Goal: Contribute content: Add original content to the website for others to see

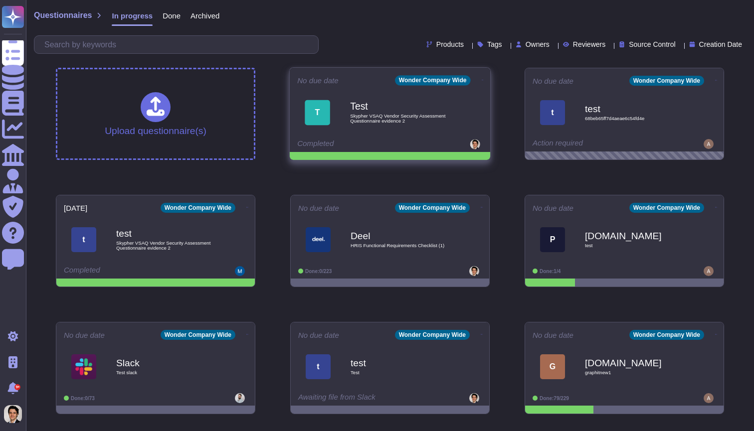
click at [482, 79] on icon at bounding box center [483, 80] width 2 height 2
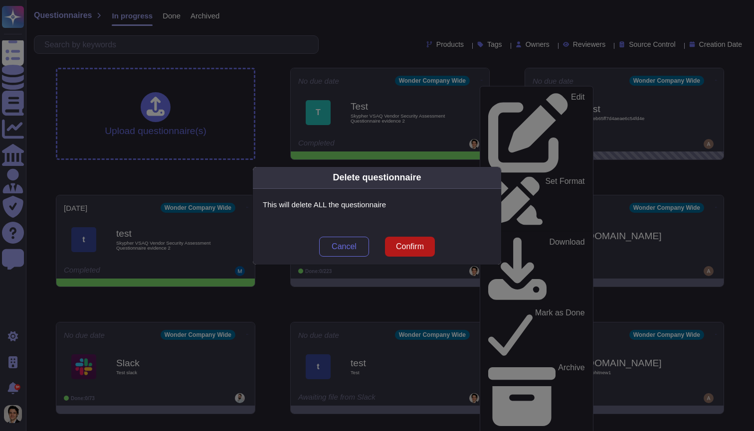
click at [420, 249] on span "Confirm" at bounding box center [410, 247] width 28 height 8
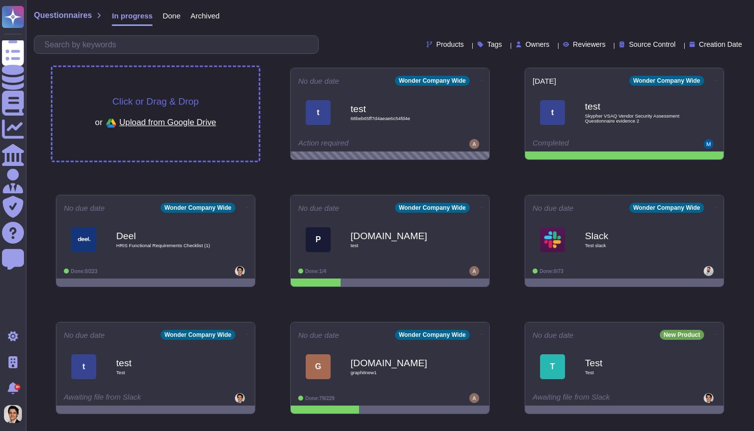
click at [214, 111] on div "Click or Drag & Drop or Upload from Google Drive" at bounding box center [155, 114] width 121 height 34
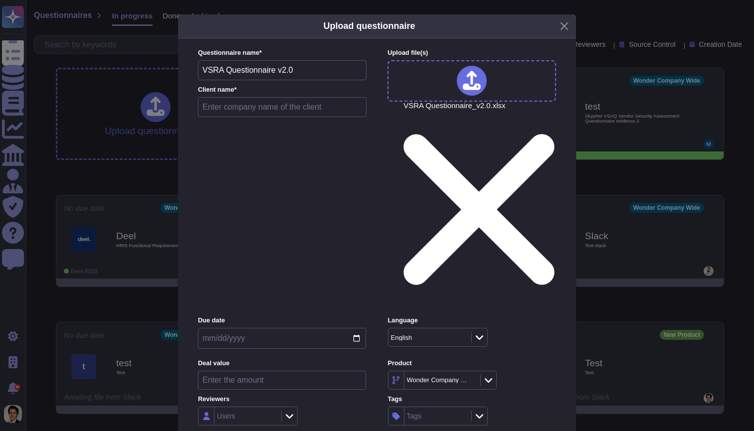
click at [291, 117] on input "text" at bounding box center [282, 107] width 169 height 20
type input "Test"
click at [289, 371] on input "number" at bounding box center [282, 380] width 168 height 19
click at [251, 407] on div "Users" at bounding box center [246, 416] width 64 height 18
click at [305, 407] on div "Users" at bounding box center [282, 416] width 168 height 19
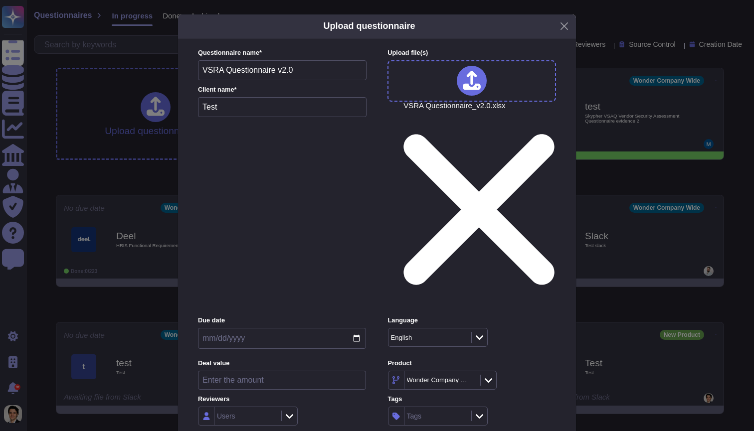
click at [274, 304] on div "Inside (<100 users)" at bounding box center [247, 301] width 81 height 9
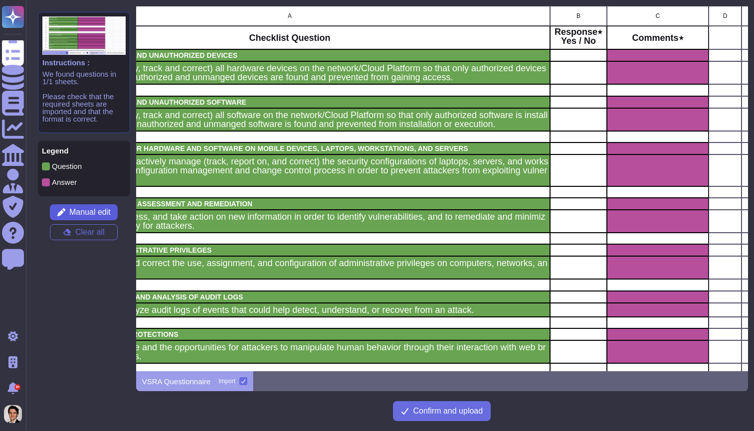
click at [87, 217] on button "Manual edit" at bounding box center [84, 212] width 68 height 16
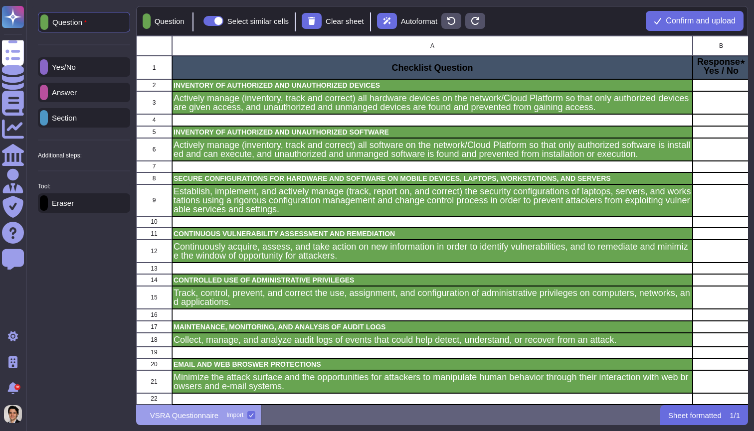
scroll to position [370, 612]
click at [87, 71] on div "Yes/No" at bounding box center [84, 66] width 92 height 19
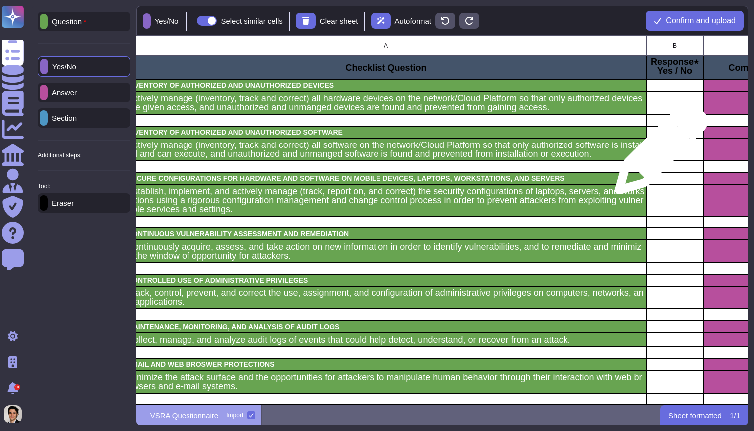
scroll to position [0, 88]
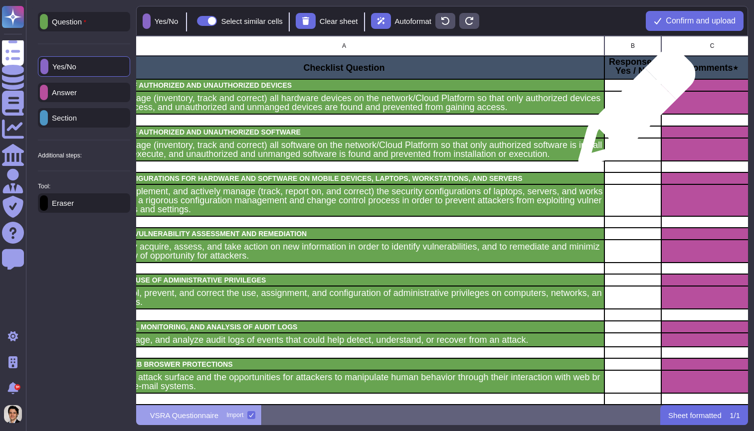
click at [633, 113] on div "grid" at bounding box center [632, 102] width 57 height 23
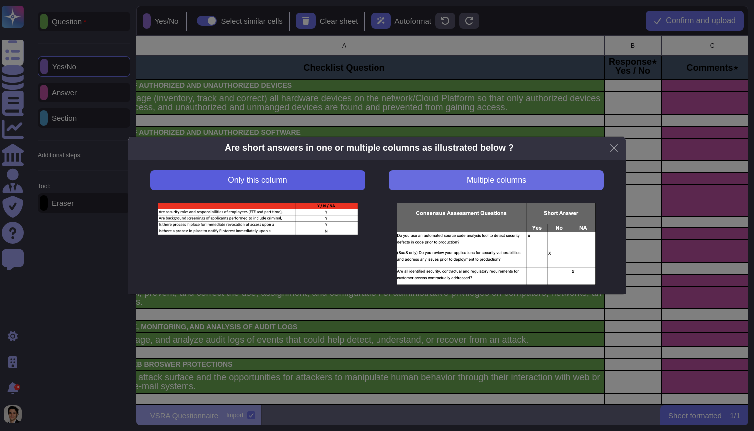
click at [337, 183] on button "Only this column" at bounding box center [257, 181] width 215 height 20
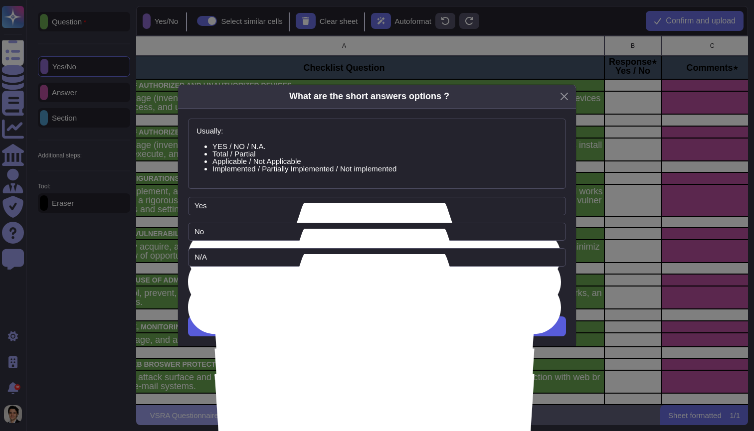
click at [401, 328] on button "Next" at bounding box center [377, 327] width 378 height 20
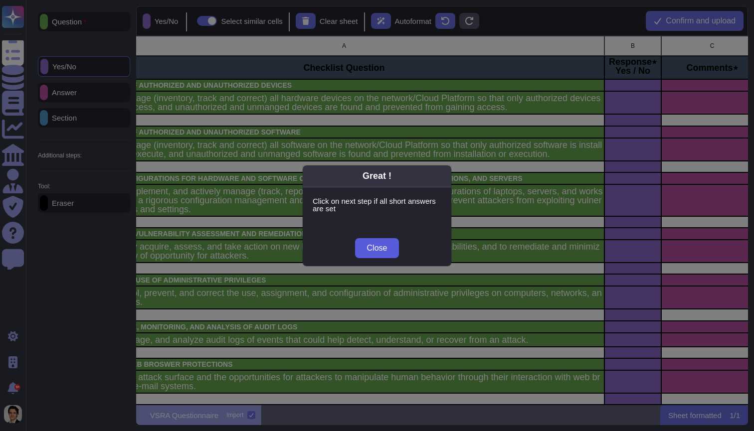
click at [385, 246] on span "Close" at bounding box center [377, 248] width 20 height 8
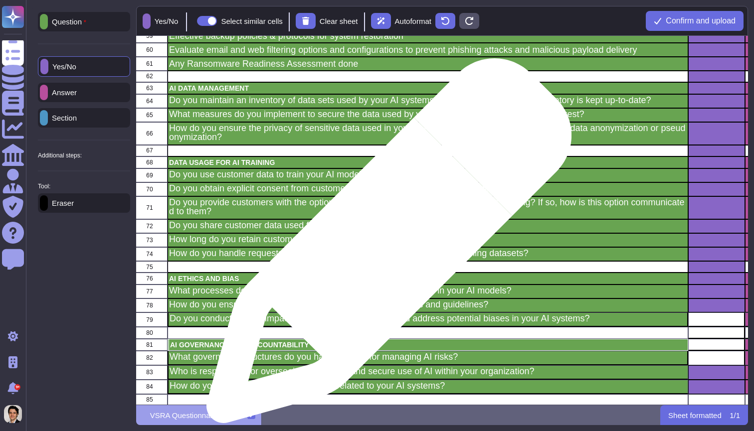
scroll to position [919, 4]
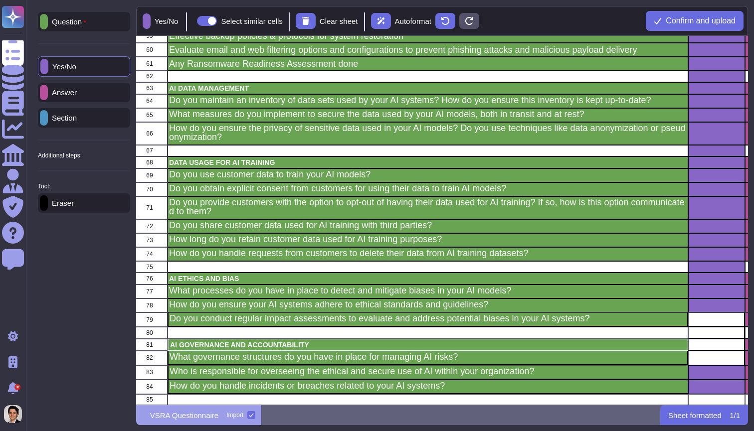
click at [64, 119] on p "Section" at bounding box center [62, 117] width 29 height 7
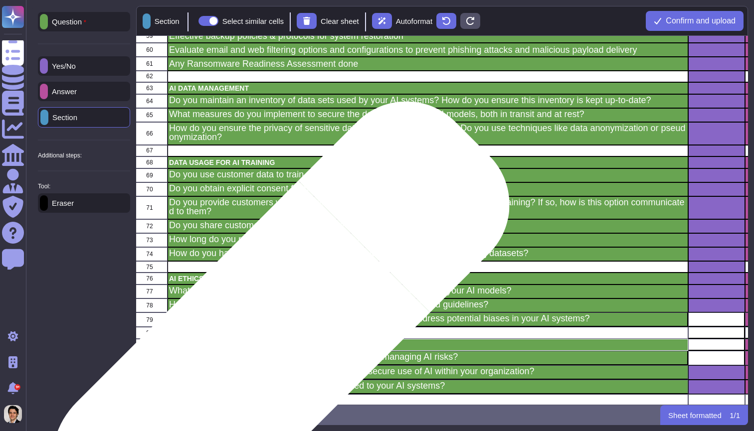
click at [264, 350] on div "AI GOVERNANCE AND ACCOUNTABILITY" at bounding box center [428, 345] width 521 height 12
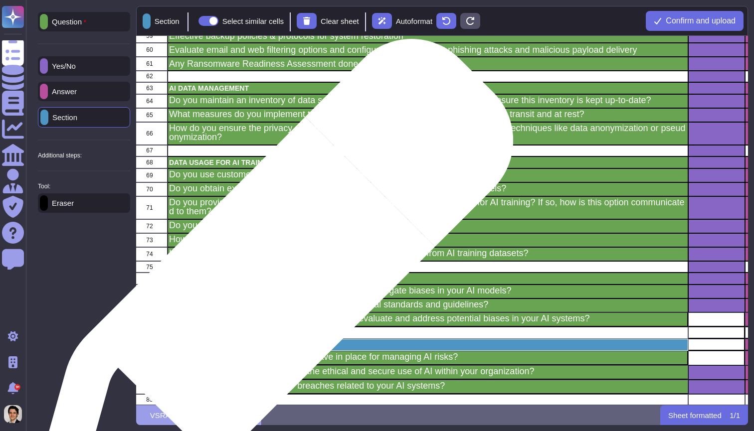
click at [268, 285] on div "What processes do you have in place to detect and mitigate biases in your AI mo…" at bounding box center [428, 292] width 521 height 14
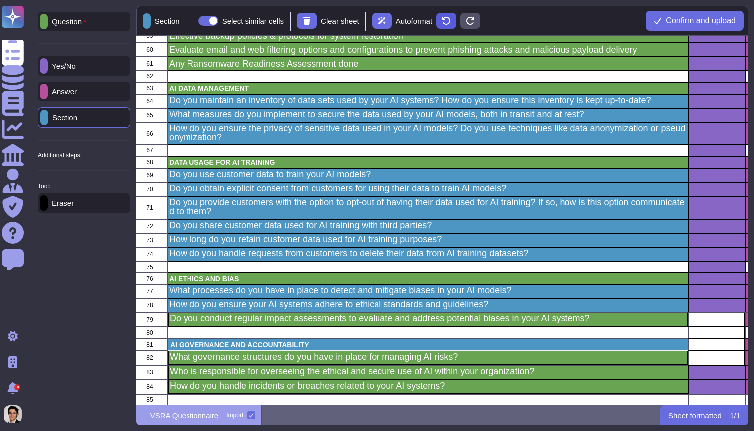
click at [450, 24] on icon at bounding box center [446, 21] width 8 height 8
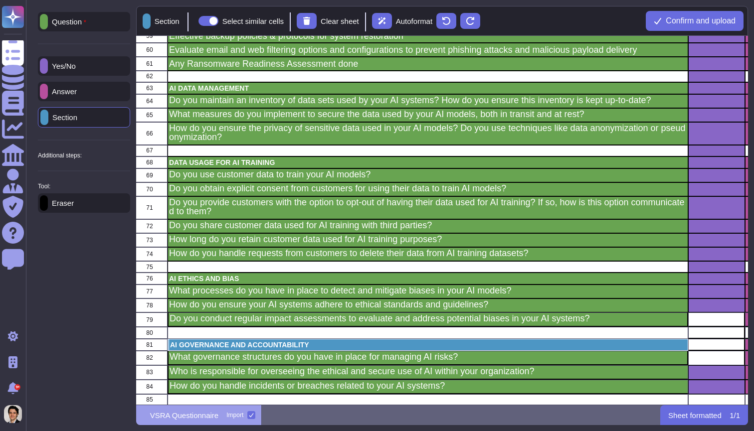
click at [217, 24] on span at bounding box center [208, 21] width 20 height 10
click at [194, 21] on input "Select similar cells" at bounding box center [194, 21] width 0 height 0
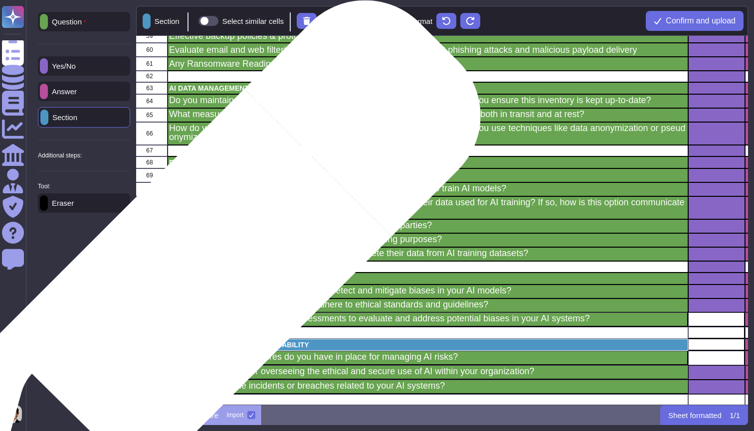
click at [203, 279] on p "AI ETHICS AND BIAS" at bounding box center [428, 278] width 518 height 7
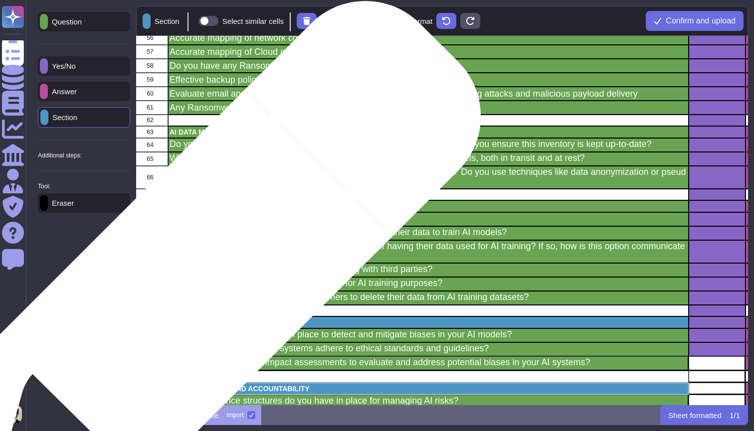
scroll to position [876, 4]
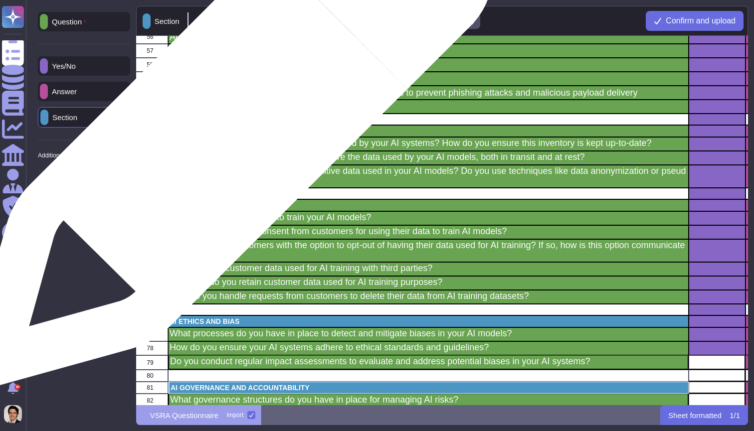
click at [227, 130] on p "AI DATA MANAGEMENT" at bounding box center [429, 131] width 518 height 7
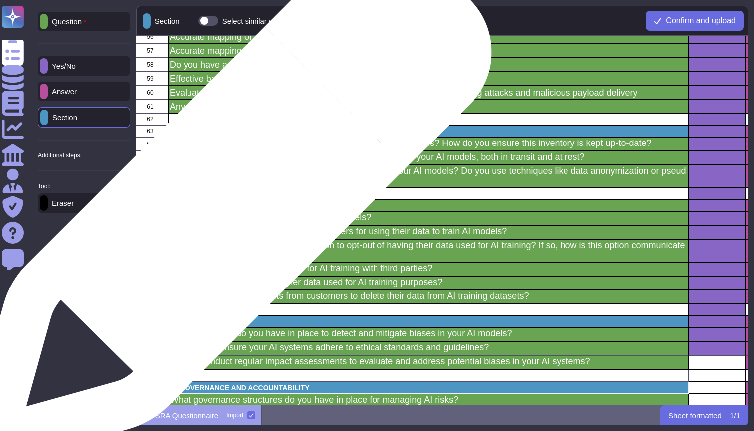
click at [226, 208] on p "DATA USAGE FOR AI TRAINING" at bounding box center [429, 205] width 518 height 7
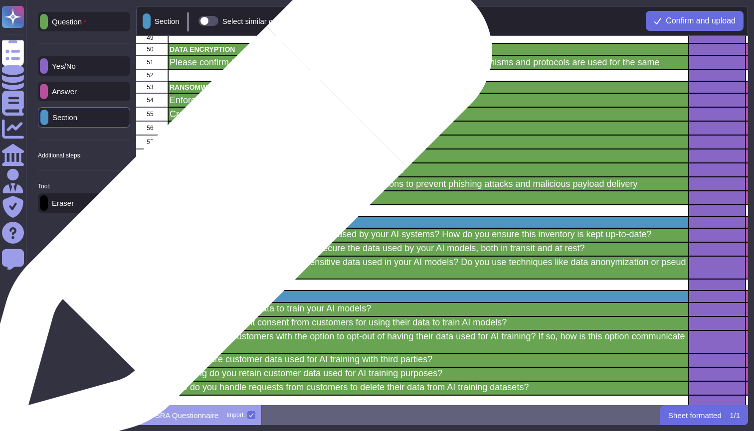
scroll to position [786, 4]
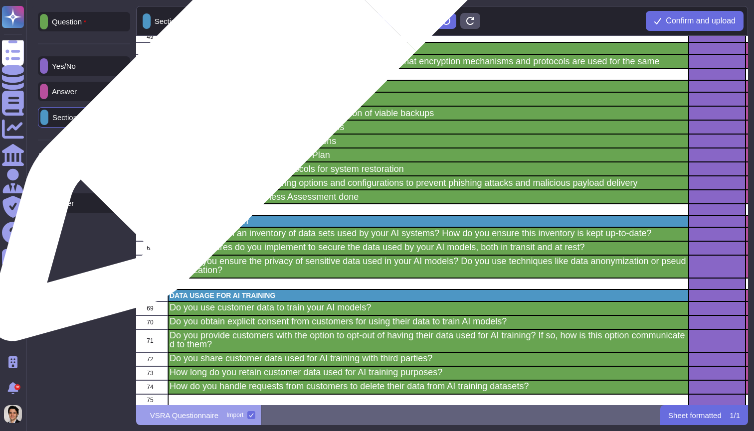
click at [240, 92] on div "Enforcement of strong password policies" at bounding box center [428, 99] width 521 height 14
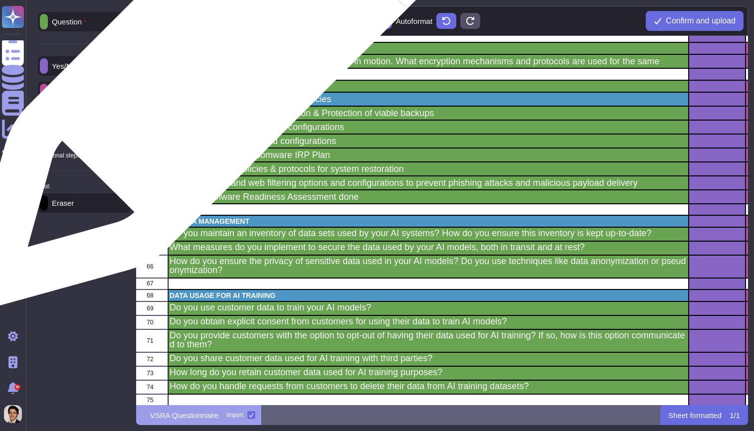
click at [226, 50] on p "DATA ENCRYPTION" at bounding box center [429, 48] width 518 height 7
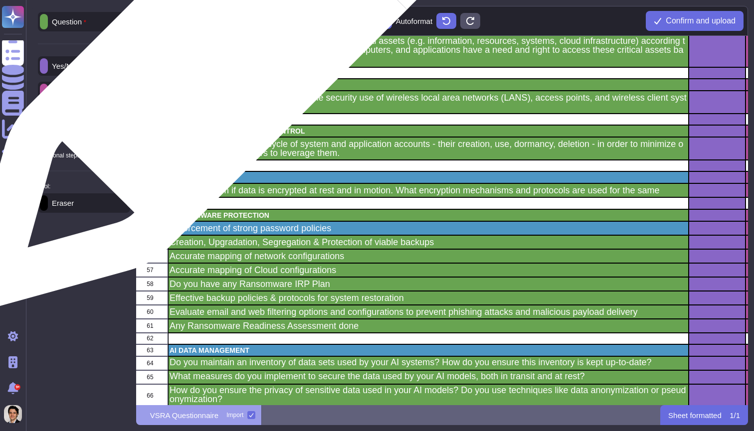
scroll to position [646, 4]
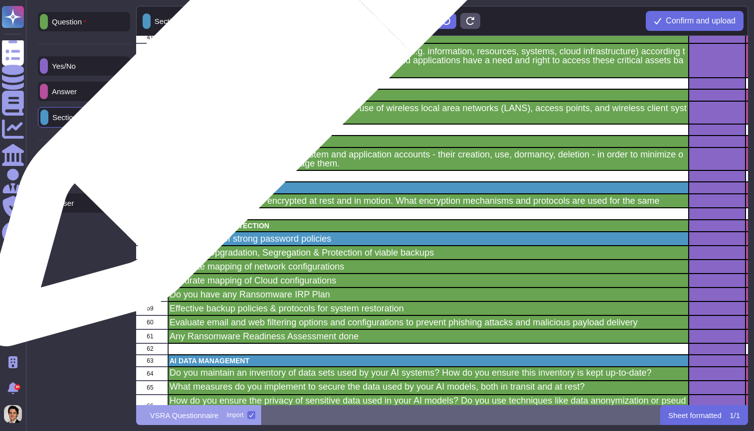
click at [235, 94] on p "WIRELESS ACCESS CONTROL" at bounding box center [429, 95] width 518 height 7
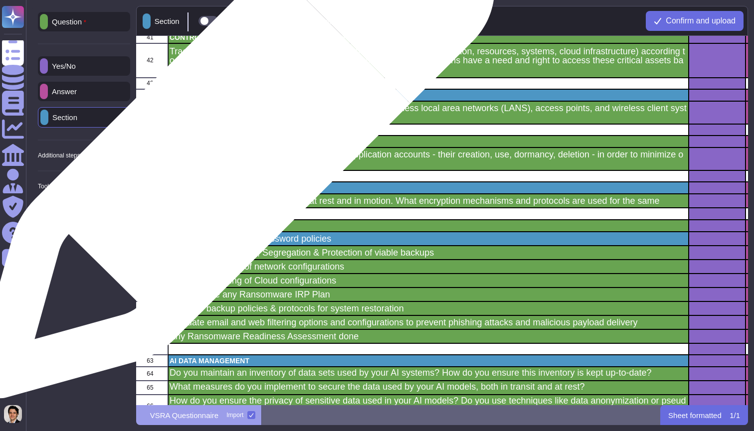
click at [230, 145] on p "ACCOUNT MONITORING AND CONTROL" at bounding box center [429, 141] width 518 height 7
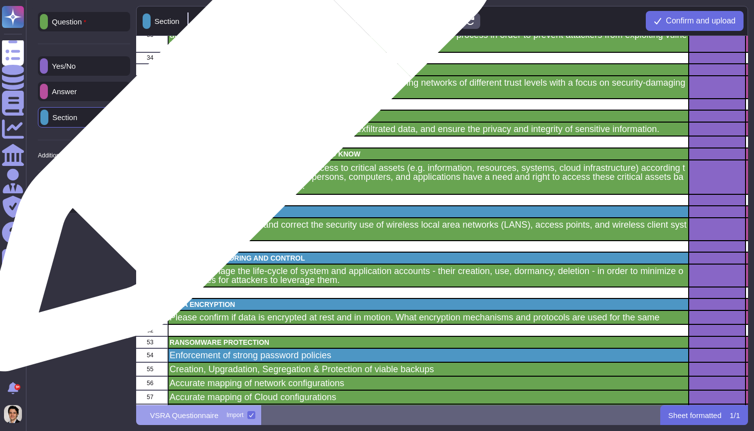
click at [234, 119] on p "DATA PROTECTION" at bounding box center [429, 116] width 518 height 7
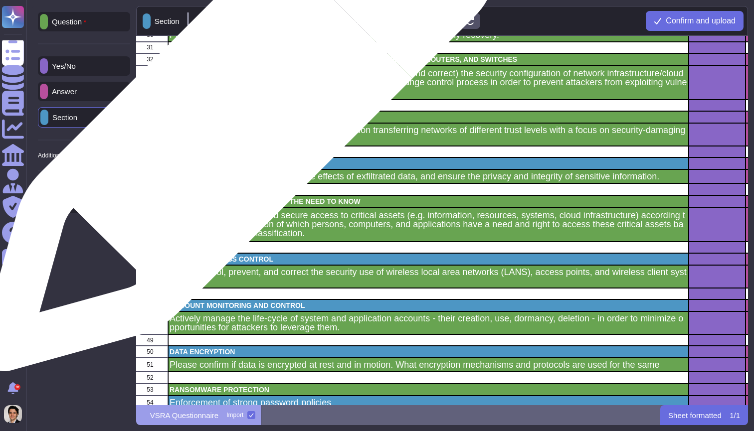
click at [234, 119] on p "BOUNDARY DEFENSE" at bounding box center [429, 117] width 518 height 7
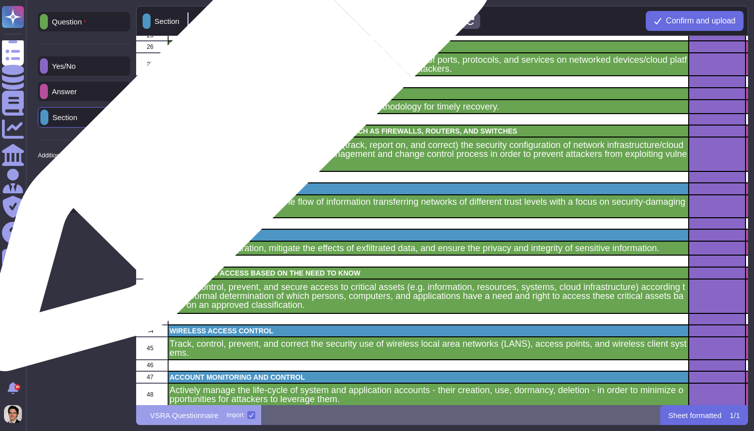
scroll to position [396, 4]
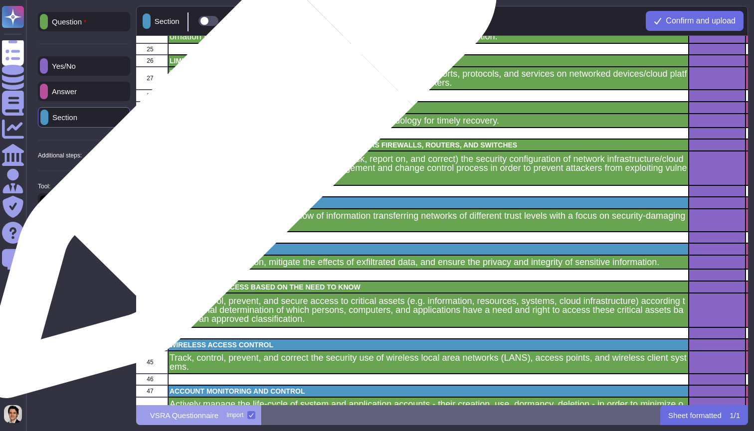
click at [235, 146] on p "SECURE CONFIGURATION FOR NETWORK DEVICES SUCH AS FIREWALLS, ROUTERS, AND SWITCH…" at bounding box center [429, 145] width 518 height 7
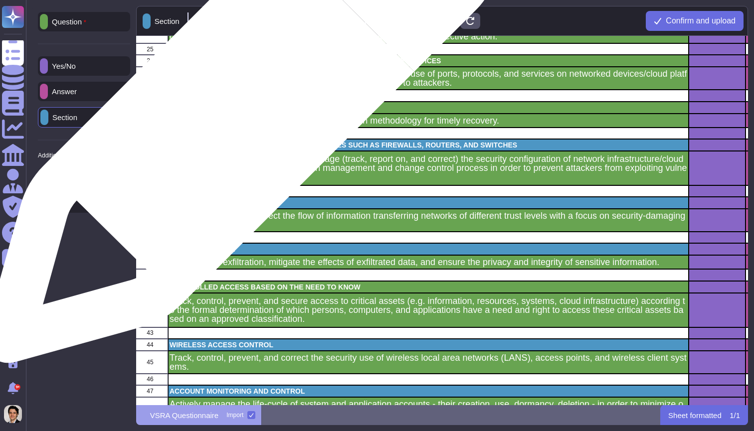
click at [238, 110] on p "DATA RECOVERLY CAPABILITY" at bounding box center [429, 107] width 518 height 7
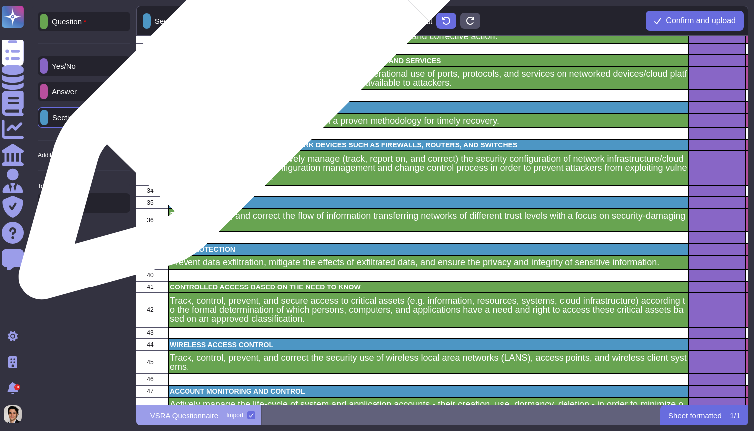
click at [260, 60] on p "LIMITATION AND CONTROL OF NETWORK PORTS, PROTOCOLS, AND SERVICES" at bounding box center [429, 60] width 518 height 7
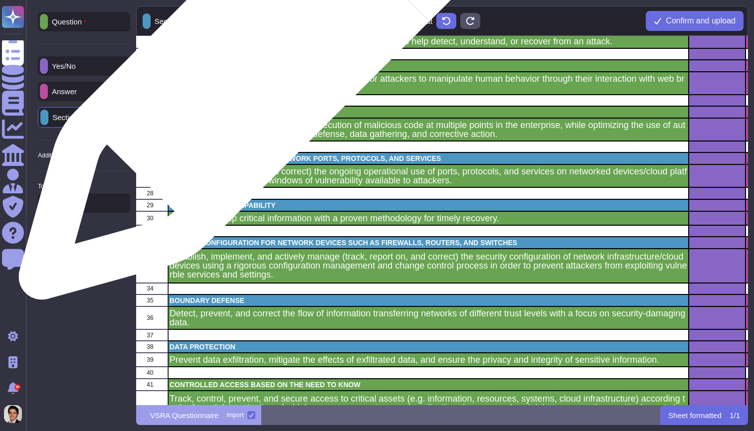
scroll to position [284, 4]
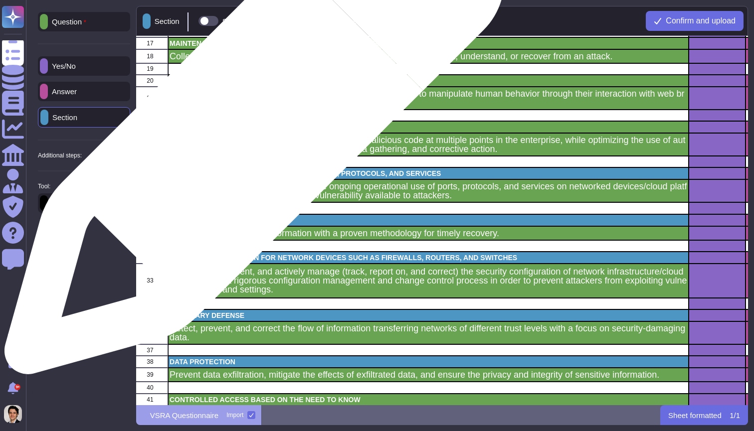
click at [250, 130] on p "MALWARE DEFENSES" at bounding box center [429, 127] width 518 height 7
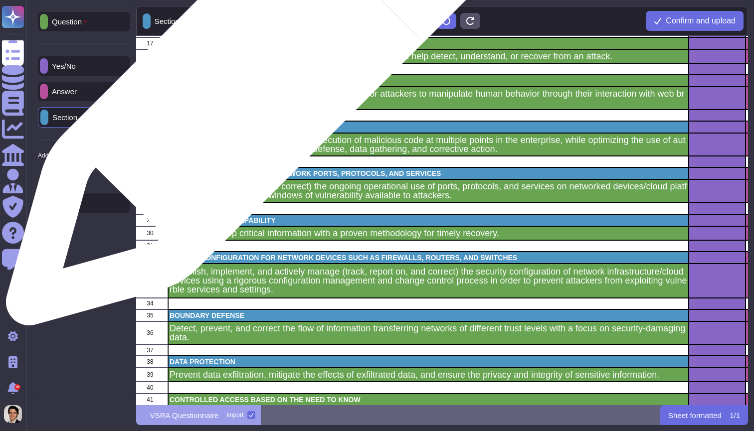
click at [251, 81] on p "EMAIL AND WEB BROSWER PROTECTIONS" at bounding box center [429, 80] width 518 height 7
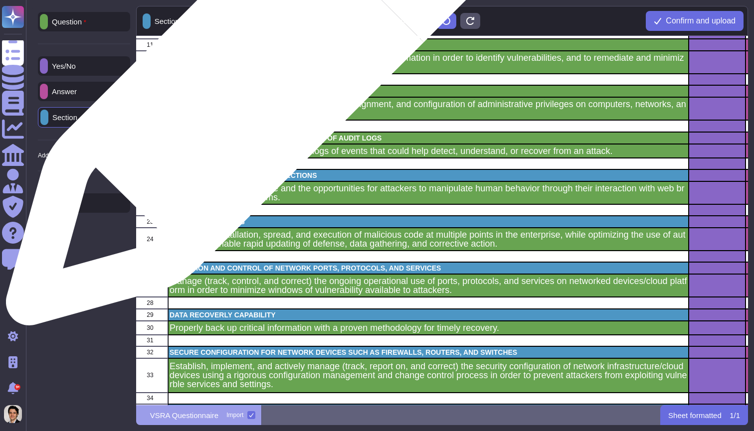
scroll to position [188, 4]
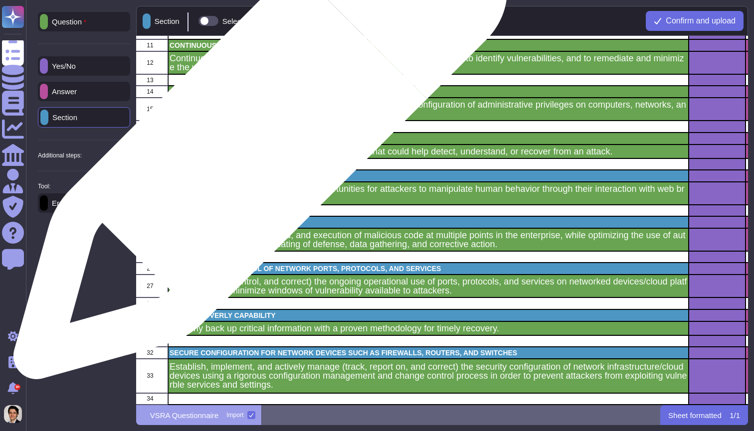
click at [257, 138] on p "MAINTENANCE, MONITORING, AND ANALYSIS OF AUDIT LOGS" at bounding box center [429, 138] width 518 height 7
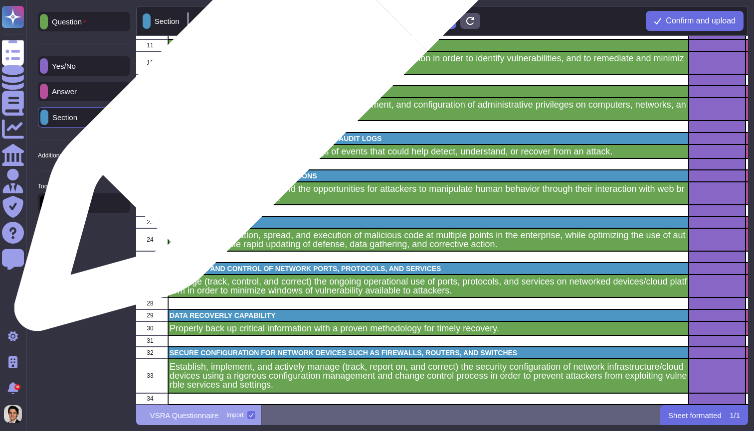
click at [257, 90] on p "CONTROLLED USE OF ADMINISTRATIVE PRIVILEGES" at bounding box center [429, 91] width 518 height 7
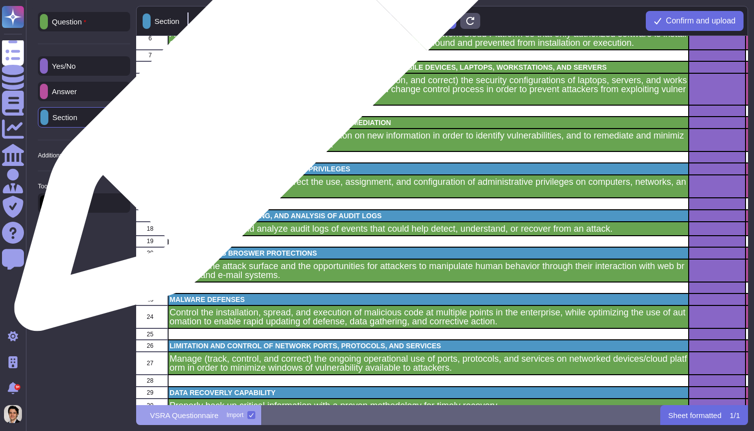
scroll to position [90, 4]
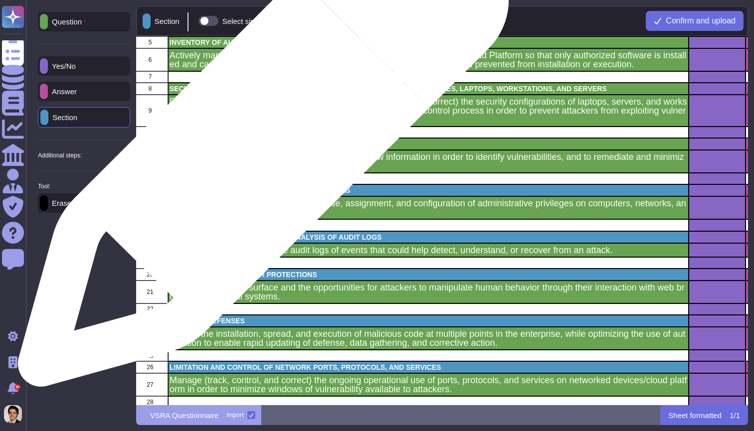
click at [259, 147] on p "CONTINUOUS VULNERABILITY ASSESSMENT AND REMEDIATION" at bounding box center [429, 144] width 518 height 7
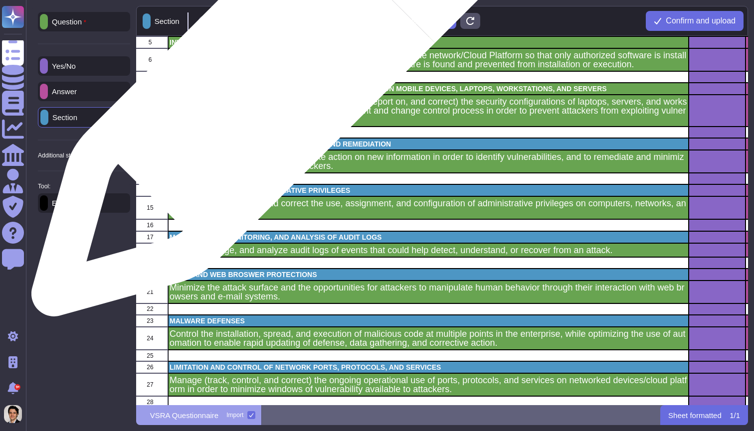
click at [269, 88] on p "SECURE CONFIGURATIONS FOR HARDWARE AND SOFTWARE ON MOBILE DEVICES, LAPTOPS, WOR…" at bounding box center [429, 88] width 518 height 7
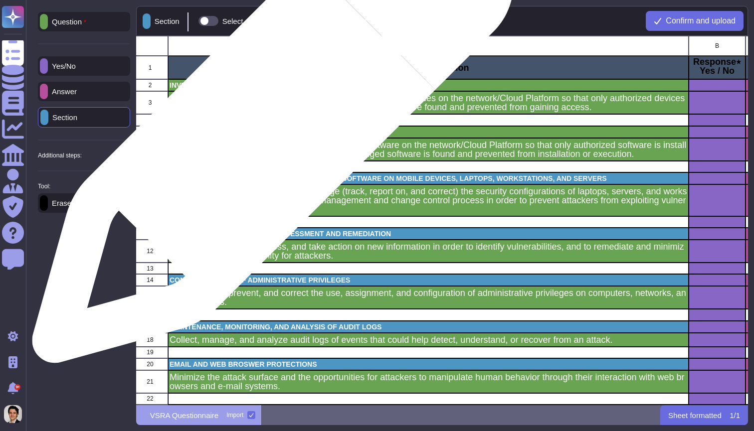
scroll to position [0, 4]
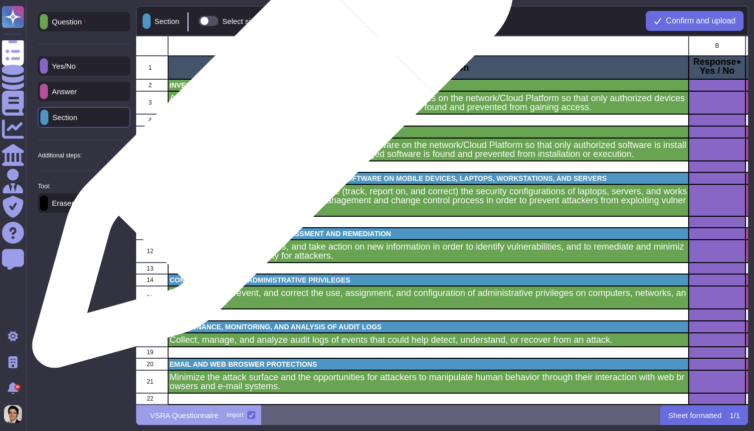
click at [269, 133] on p "INVENTORY OF AUTHORIZED AND UNAUTHORIZED SOFTWARE" at bounding box center [429, 132] width 518 height 7
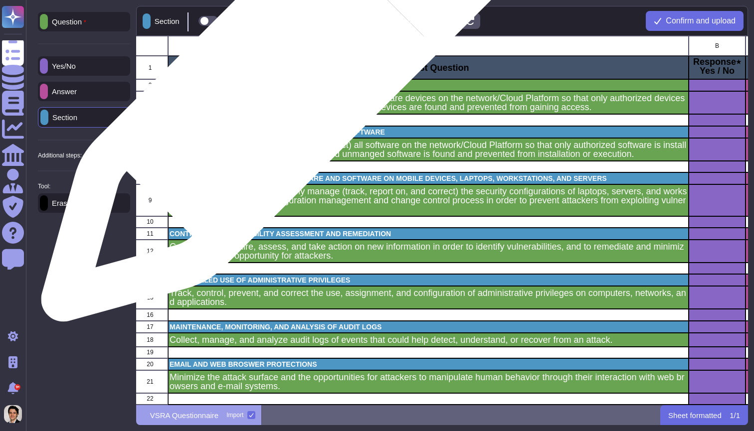
click at [275, 89] on p "INVENTORY OF AUTHORIZED AND UNAUTHORIZED DEVICES" at bounding box center [429, 85] width 518 height 7
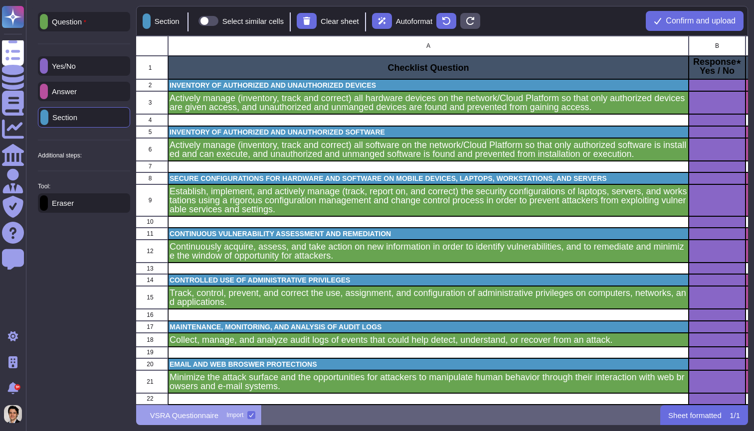
click at [218, 23] on span at bounding box center [208, 21] width 20 height 10
click at [194, 21] on input "Select similar cells" at bounding box center [194, 21] width 0 height 0
click at [95, 204] on div "Eraser" at bounding box center [84, 202] width 92 height 19
click at [731, 139] on div "grid" at bounding box center [717, 149] width 57 height 23
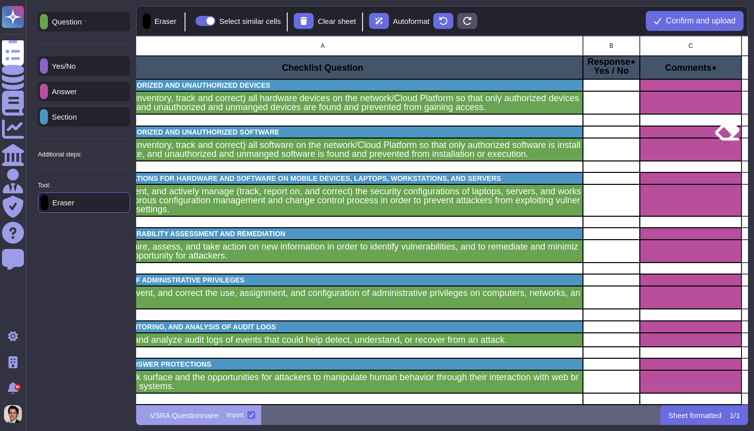
scroll to position [0, 112]
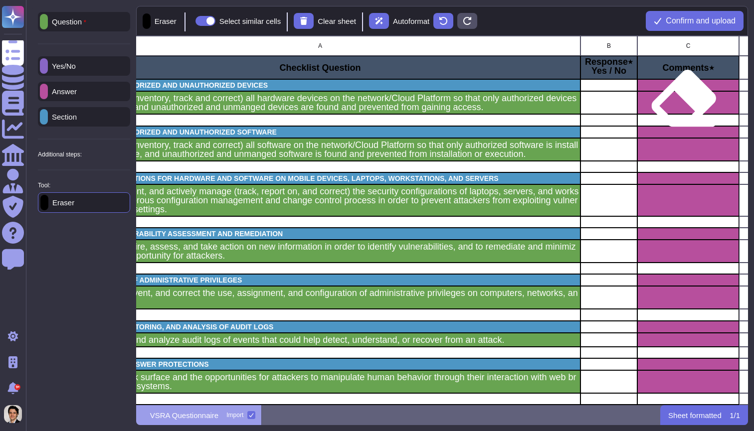
click at [682, 105] on div "grid" at bounding box center [688, 102] width 102 height 23
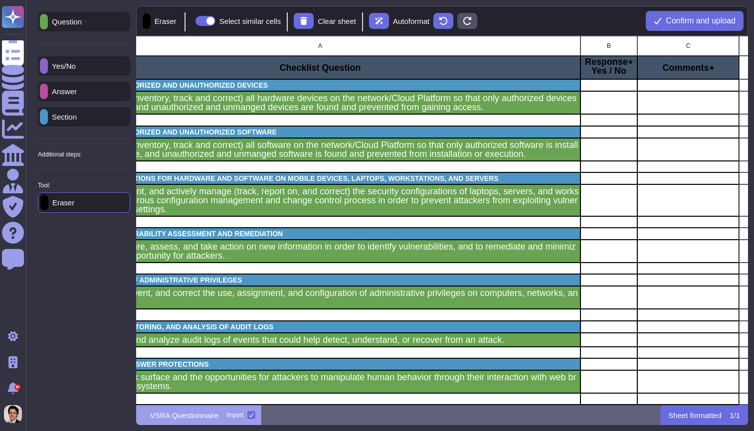
click at [80, 72] on div "Yes/No" at bounding box center [84, 65] width 92 height 19
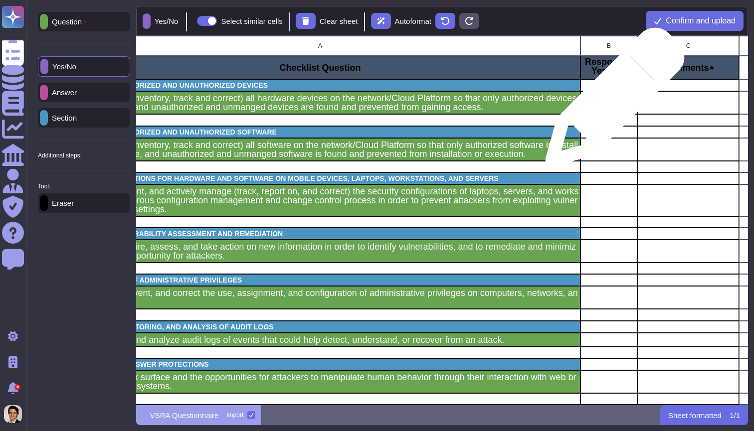
click at [611, 102] on div "grid" at bounding box center [608, 102] width 57 height 23
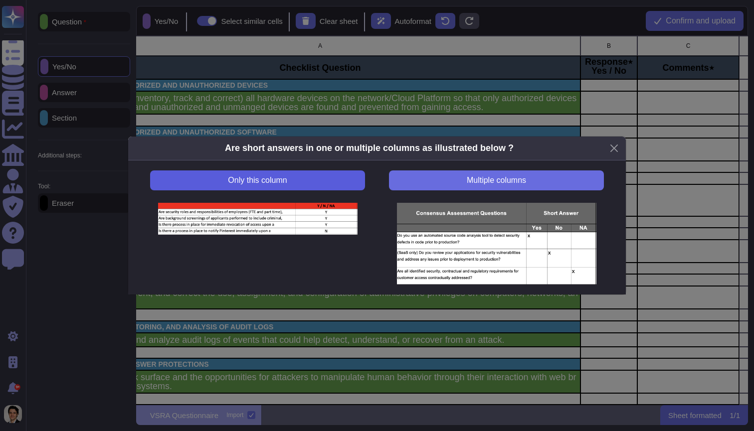
click at [299, 186] on button "Only this column" at bounding box center [257, 181] width 215 height 20
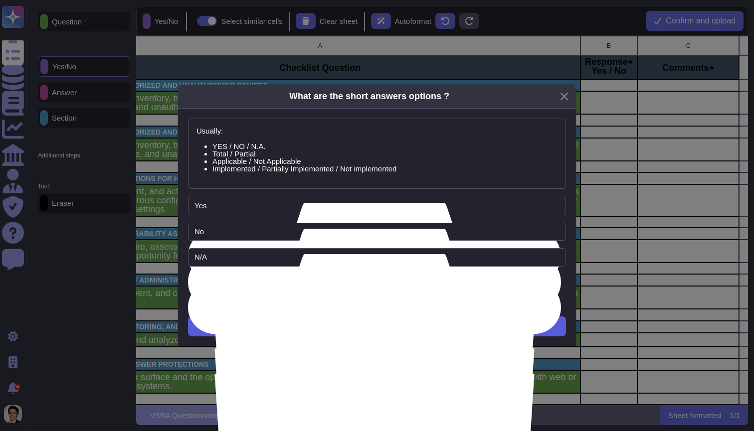
click at [462, 331] on button "Next" at bounding box center [377, 327] width 378 height 20
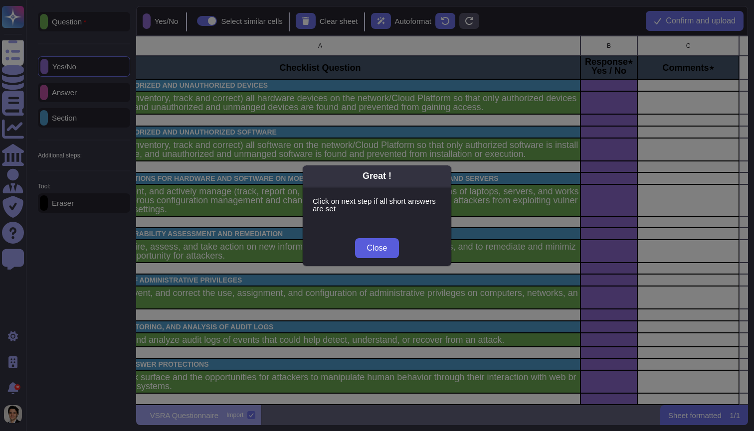
click at [374, 250] on span "Close" at bounding box center [377, 248] width 20 height 8
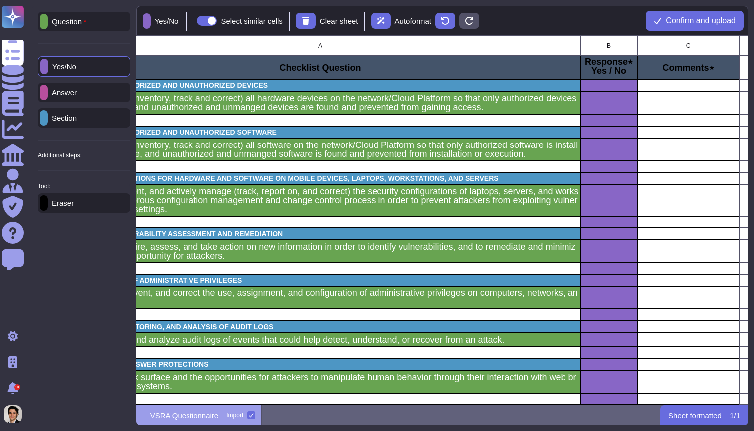
click at [84, 208] on div "Eraser" at bounding box center [84, 202] width 92 height 19
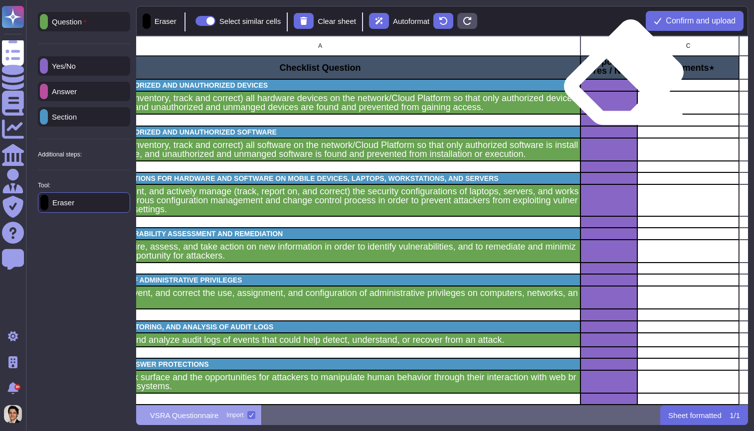
click at [615, 91] on div "grid" at bounding box center [608, 85] width 57 height 12
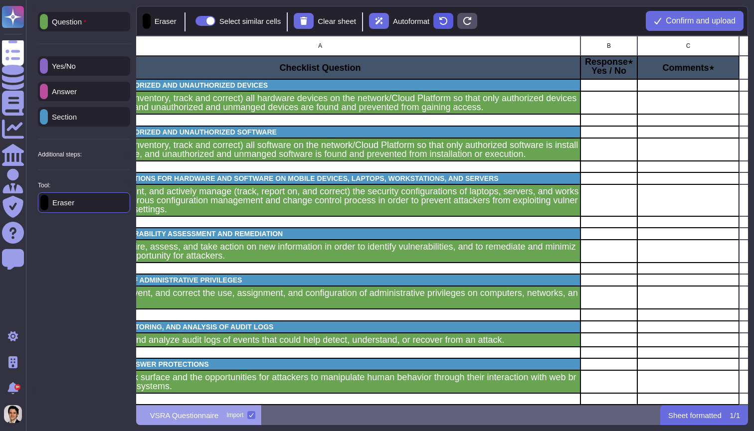
click at [447, 21] on icon at bounding box center [443, 21] width 8 height 8
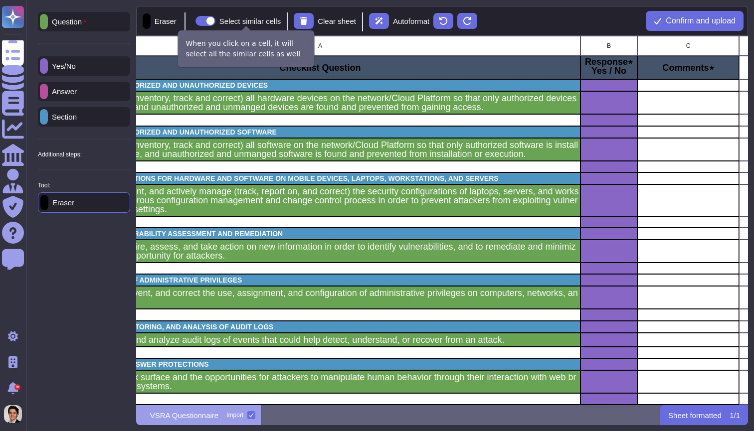
click at [215, 21] on span at bounding box center [205, 21] width 20 height 10
click at [191, 21] on input "Select similar cells" at bounding box center [191, 21] width 0 height 0
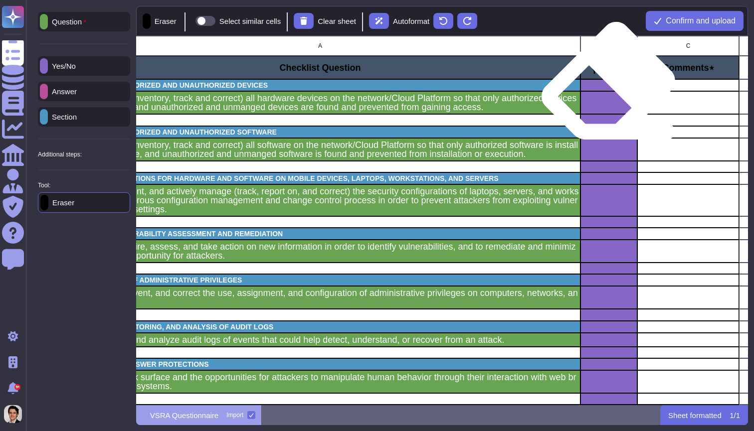
click at [608, 90] on div "grid" at bounding box center [608, 85] width 57 height 12
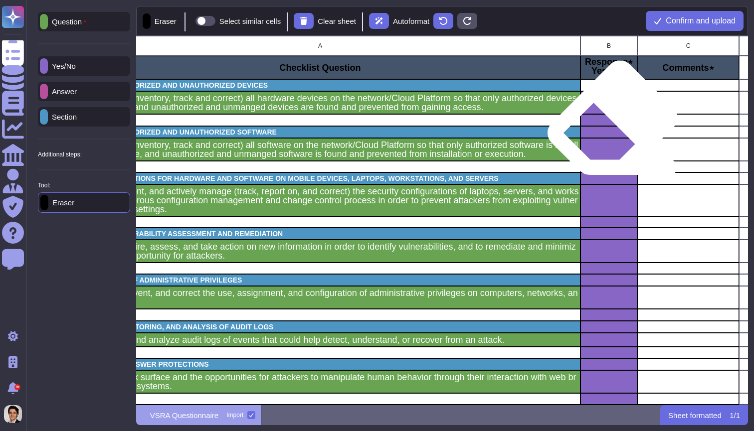
click at [612, 127] on div "grid" at bounding box center [608, 132] width 57 height 12
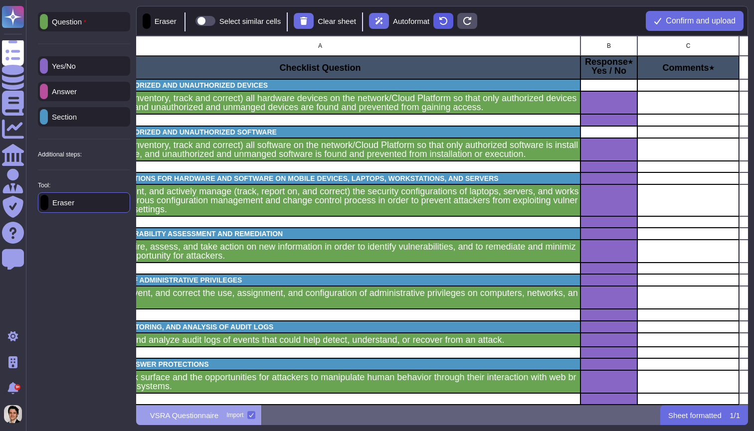
click at [447, 24] on icon at bounding box center [443, 21] width 8 height 8
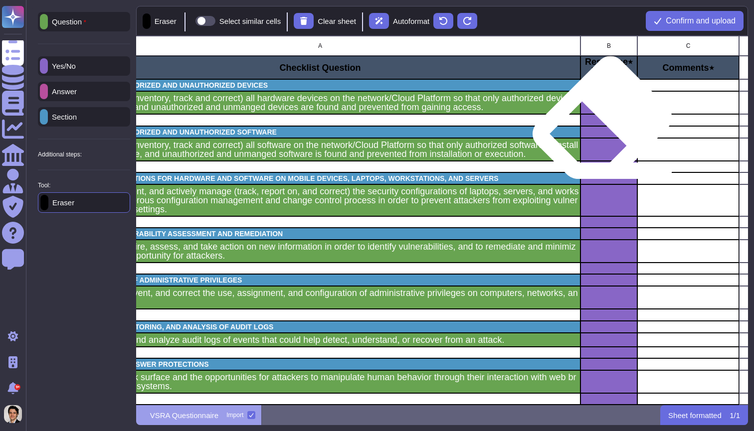
click at [602, 127] on div "grid" at bounding box center [608, 132] width 57 height 12
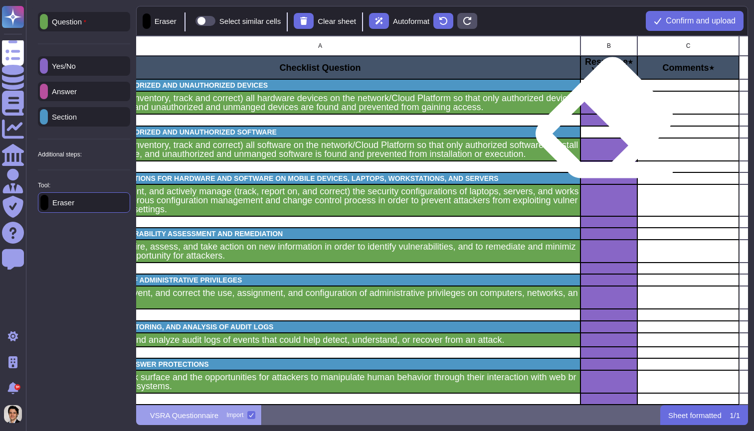
click at [604, 127] on div "grid" at bounding box center [608, 132] width 57 height 12
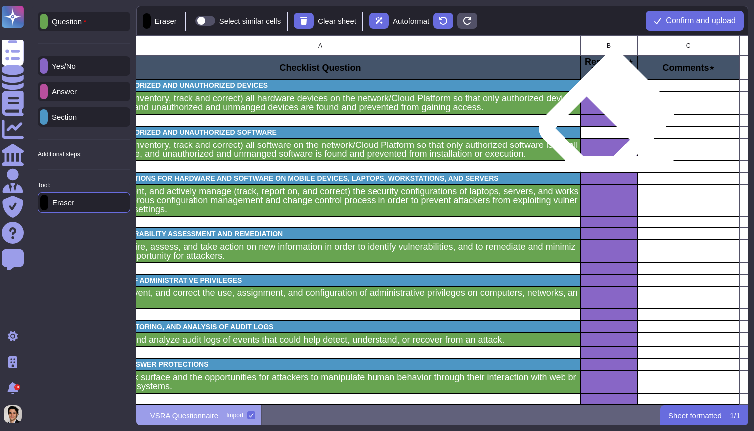
click at [606, 121] on div "grid" at bounding box center [608, 119] width 57 height 11
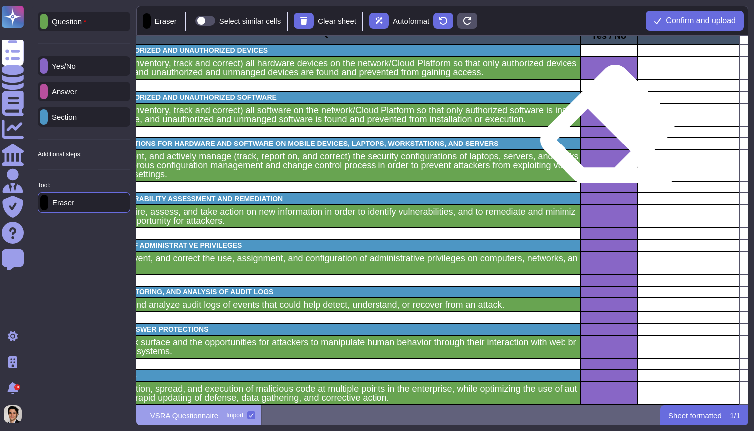
scroll to position [39, 112]
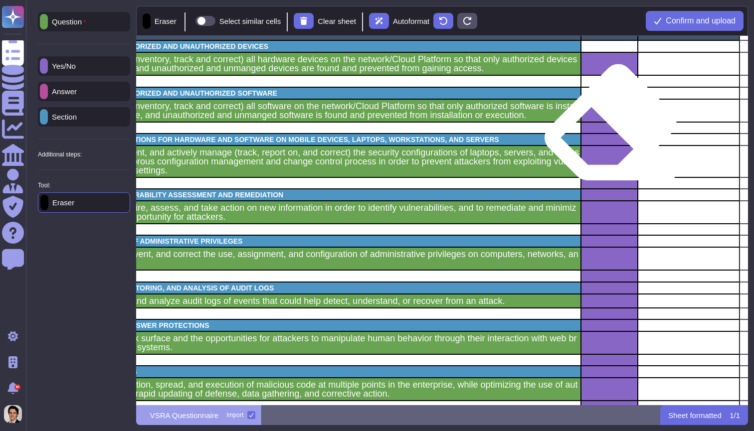
click at [610, 131] on div "grid" at bounding box center [609, 127] width 57 height 11
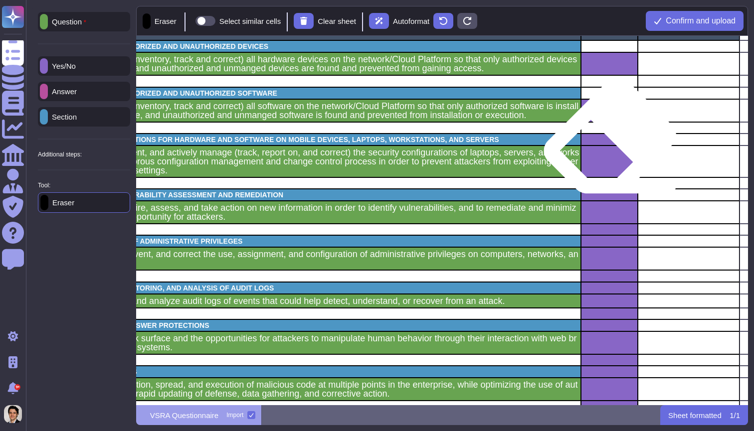
click at [610, 145] on div "grid" at bounding box center [609, 140] width 57 height 12
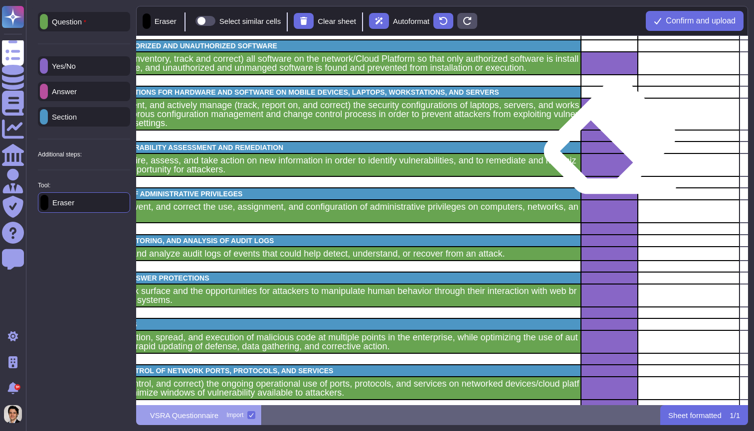
scroll to position [98, 112]
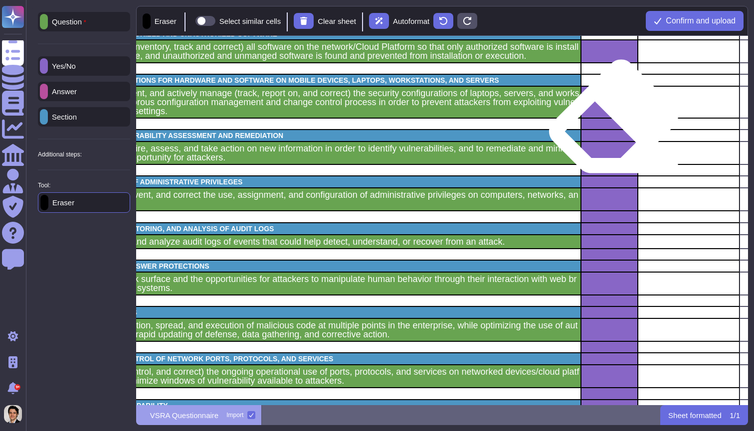
click at [613, 126] on div "grid" at bounding box center [609, 123] width 57 height 11
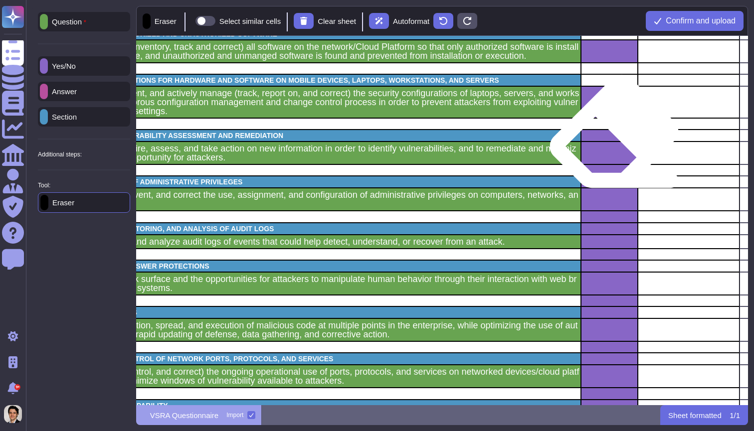
click at [614, 140] on div "grid" at bounding box center [609, 136] width 57 height 12
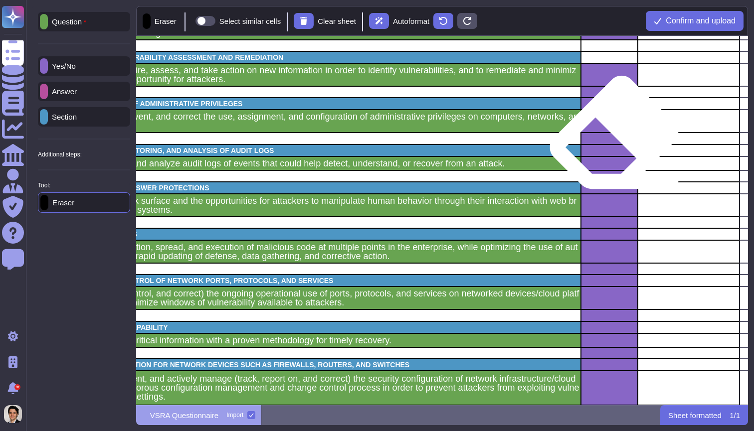
scroll to position [183, 112]
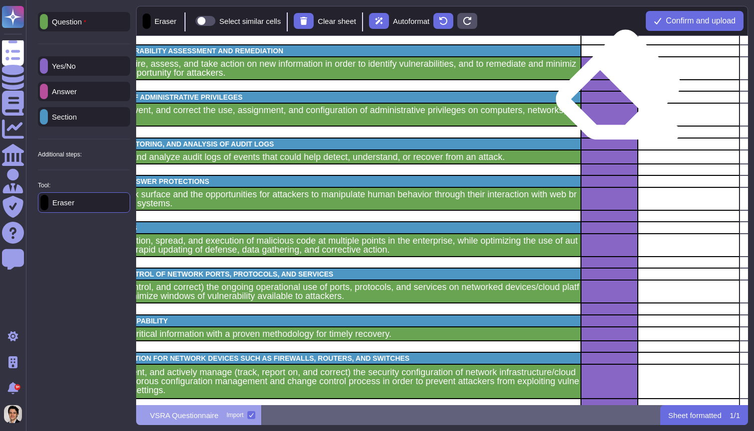
click at [618, 90] on div "grid" at bounding box center [609, 85] width 57 height 11
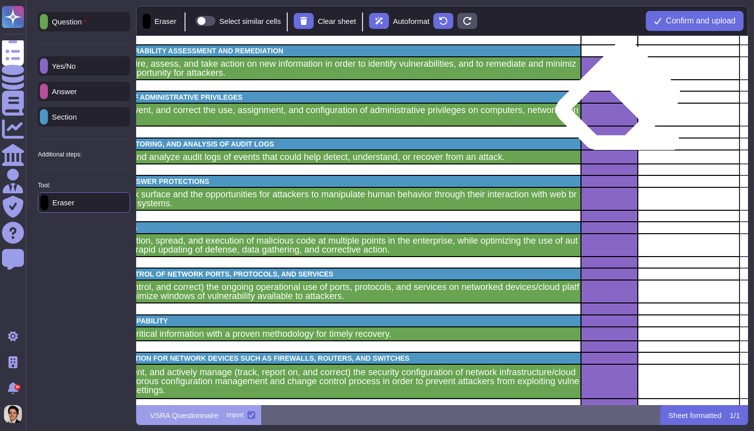
click at [618, 100] on div "grid" at bounding box center [609, 97] width 57 height 12
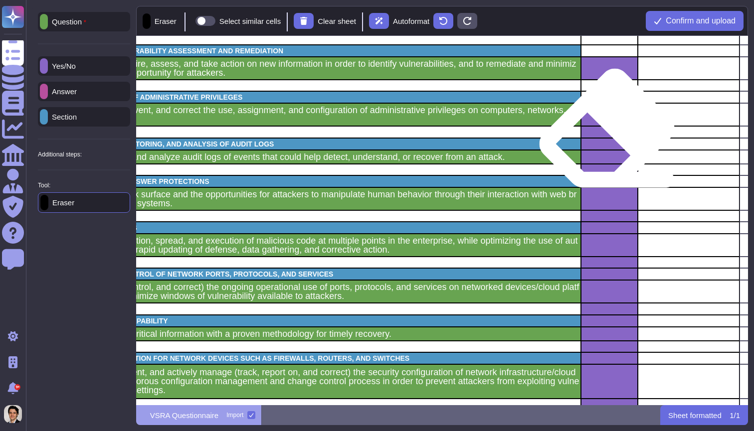
click at [607, 137] on div "grid" at bounding box center [609, 131] width 57 height 11
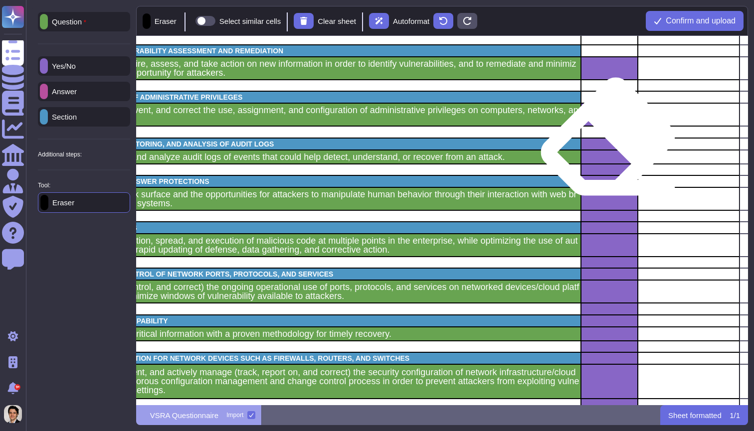
click at [608, 145] on div "grid" at bounding box center [609, 144] width 57 height 12
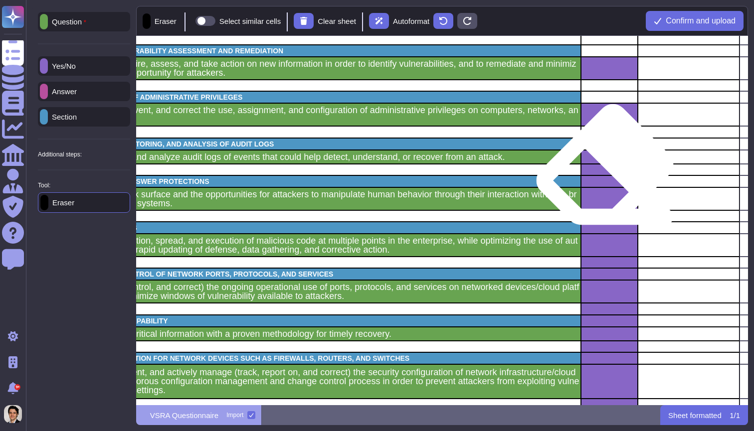
click at [605, 175] on div "grid" at bounding box center [609, 169] width 57 height 11
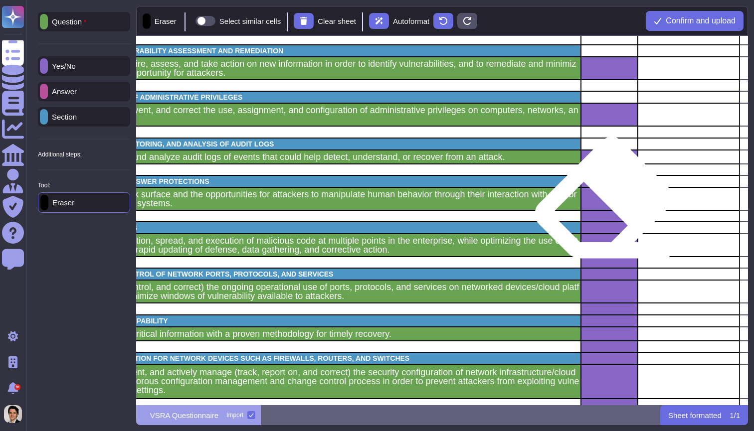
click at [604, 207] on div "grid" at bounding box center [609, 198] width 57 height 23
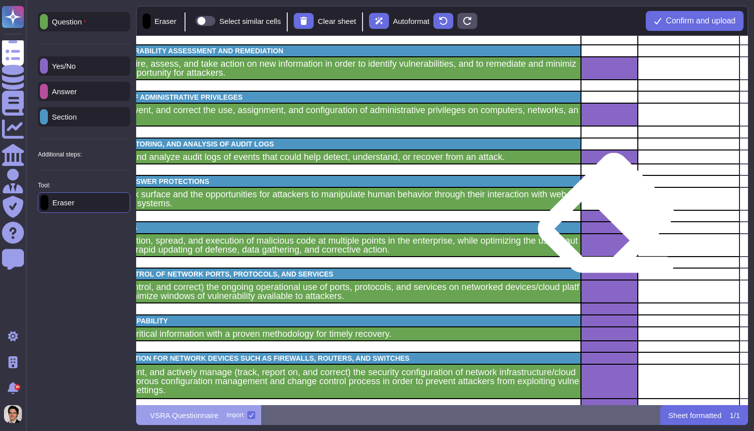
click at [606, 222] on div "grid" at bounding box center [609, 228] width 57 height 12
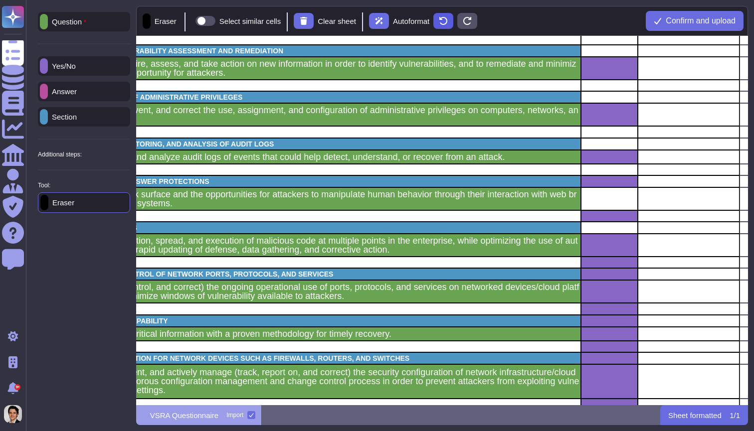
click at [447, 21] on icon at bounding box center [443, 21] width 8 height 8
click at [447, 20] on icon at bounding box center [443, 21] width 8 height 8
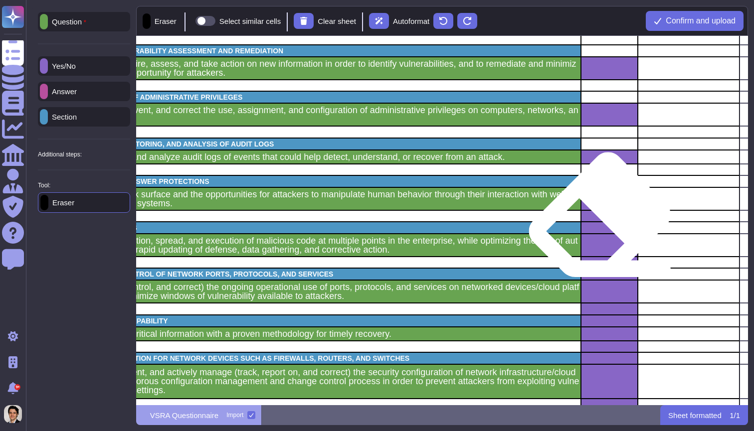
click at [600, 224] on div "grid" at bounding box center [609, 228] width 57 height 12
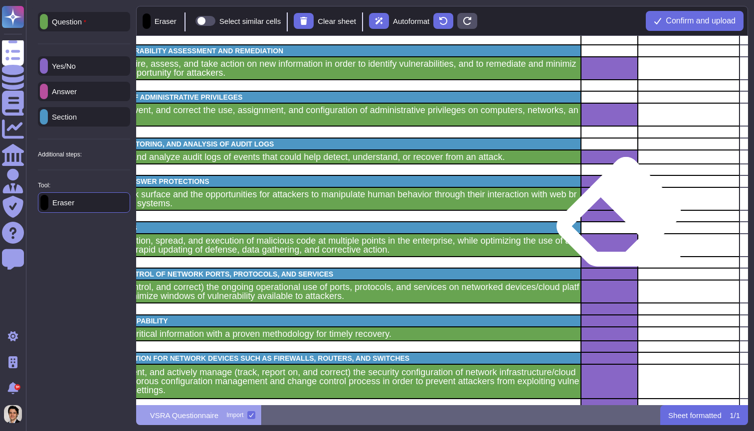
click at [618, 223] on div "grid" at bounding box center [609, 228] width 57 height 12
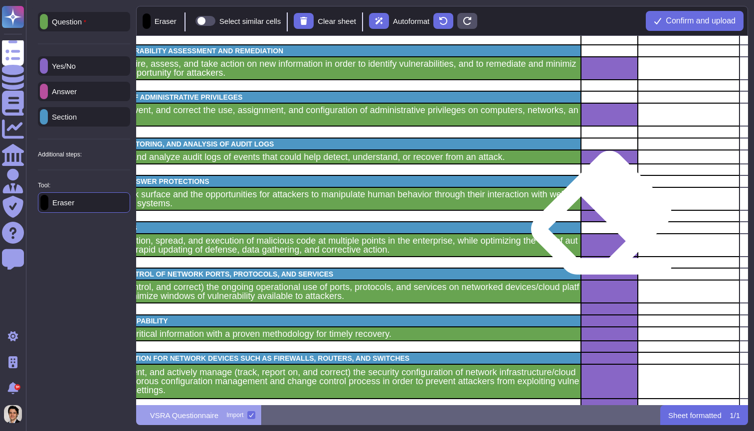
click at [601, 222] on div "grid" at bounding box center [609, 228] width 57 height 12
click at [598, 220] on div "grid" at bounding box center [609, 215] width 57 height 11
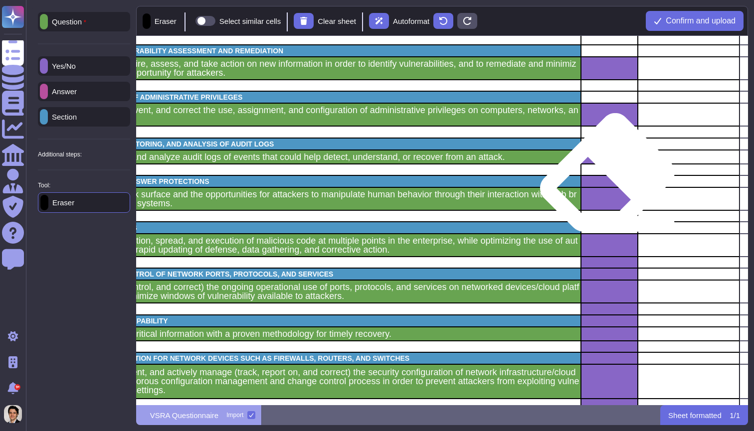
click at [607, 182] on div "grid" at bounding box center [609, 182] width 57 height 12
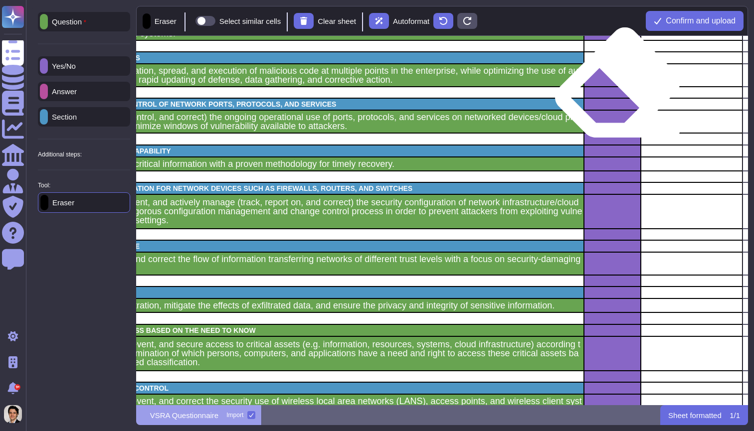
scroll to position [355, 108]
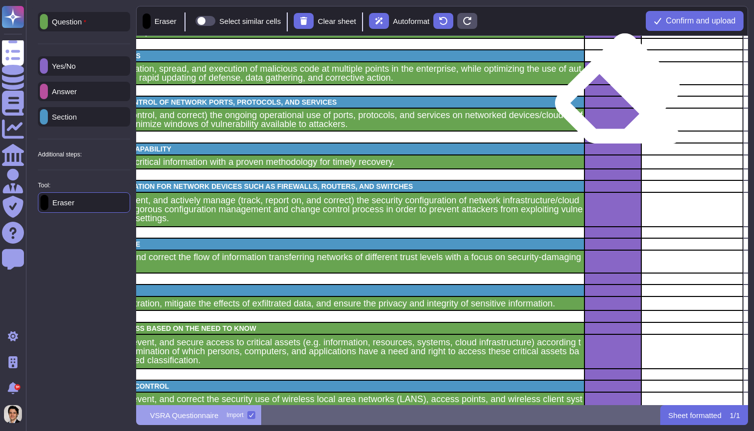
click at [617, 97] on div "grid" at bounding box center [612, 102] width 57 height 12
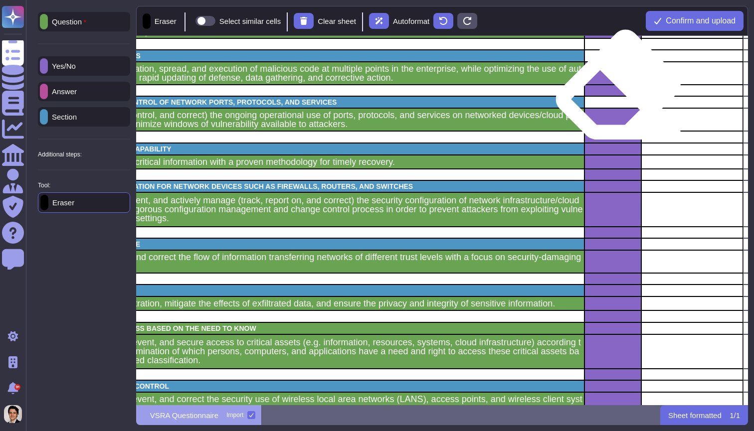
click at [618, 93] on div "grid" at bounding box center [612, 90] width 57 height 11
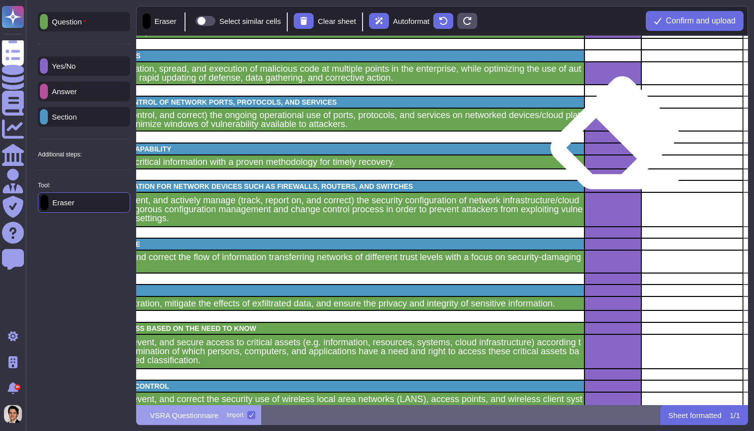
click at [614, 142] on div "grid" at bounding box center [612, 136] width 57 height 11
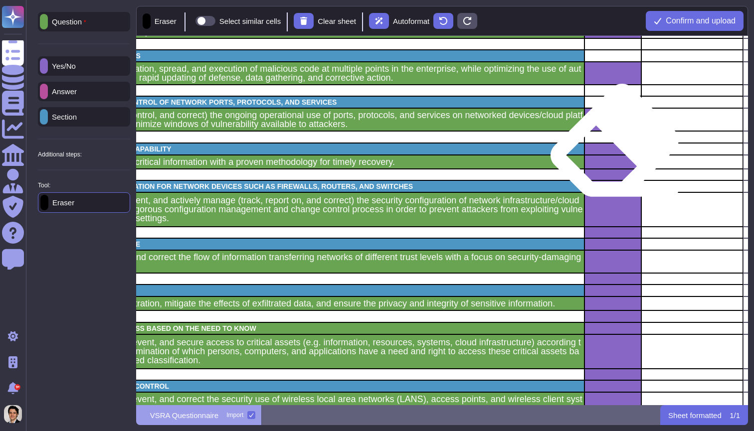
click at [614, 149] on div "grid" at bounding box center [612, 149] width 57 height 12
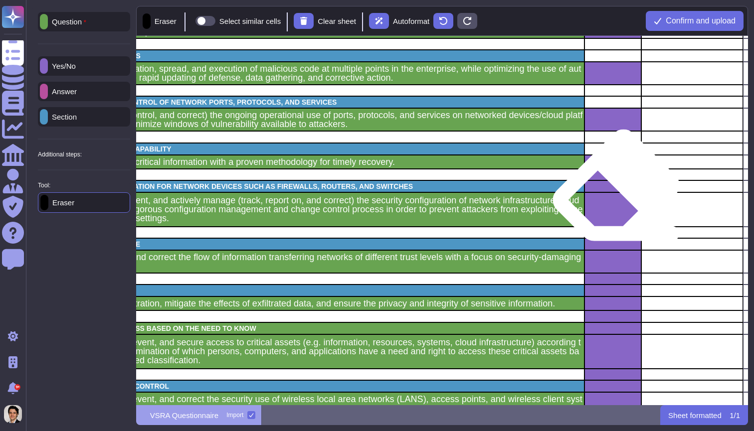
click at [616, 194] on div "grid" at bounding box center [612, 209] width 57 height 34
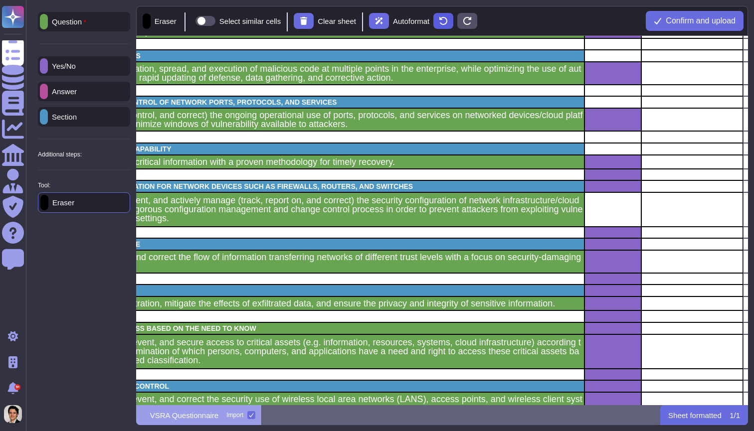
click at [447, 20] on icon at bounding box center [443, 21] width 8 height 8
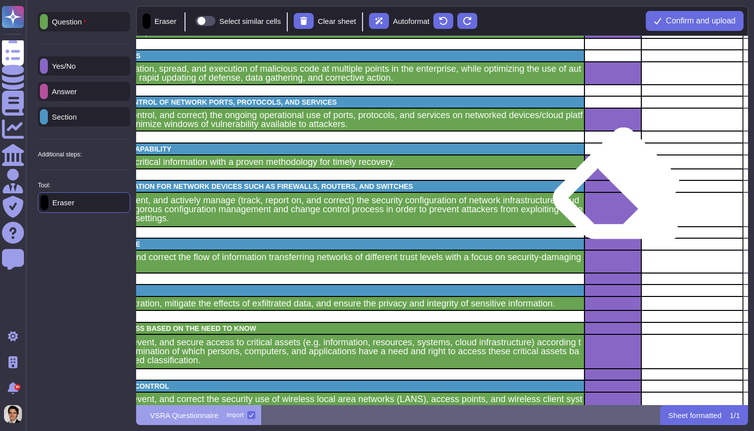
click at [616, 192] on div "grid" at bounding box center [612, 209] width 57 height 34
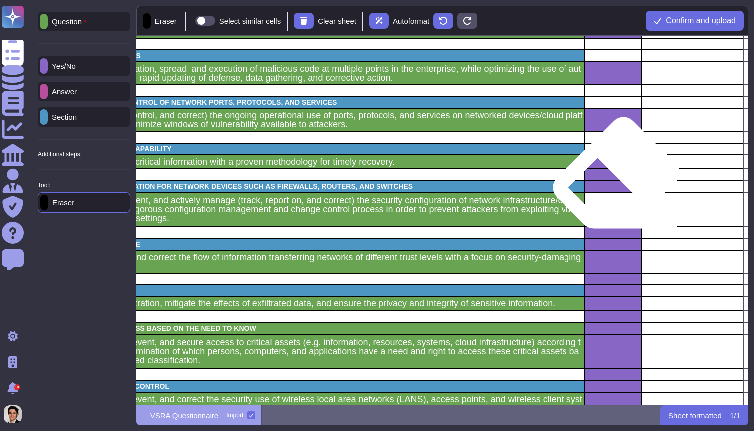
click at [616, 182] on div "grid" at bounding box center [612, 187] width 57 height 12
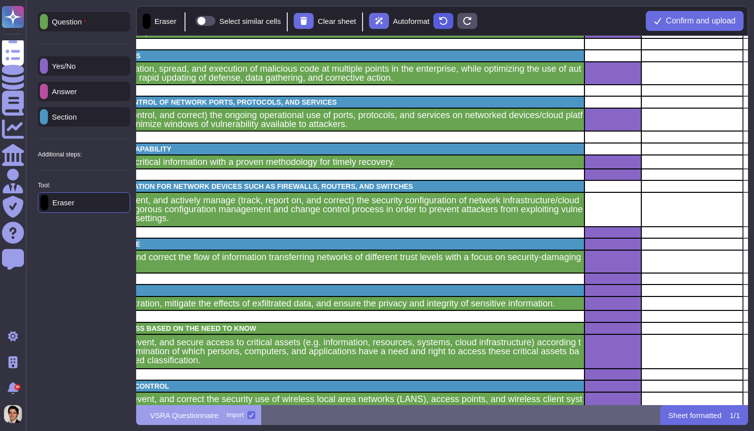
click at [453, 27] on button at bounding box center [443, 21] width 20 height 16
click at [453, 25] on button at bounding box center [443, 21] width 20 height 16
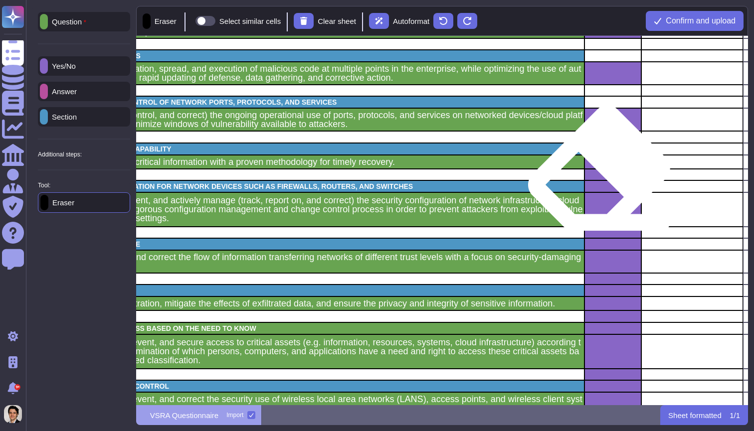
click at [599, 178] on div "grid" at bounding box center [612, 174] width 57 height 11
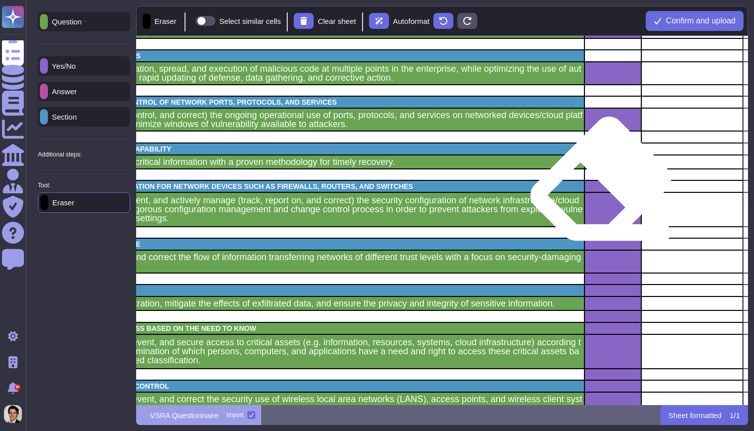
click at [601, 188] on div "grid" at bounding box center [612, 187] width 57 height 12
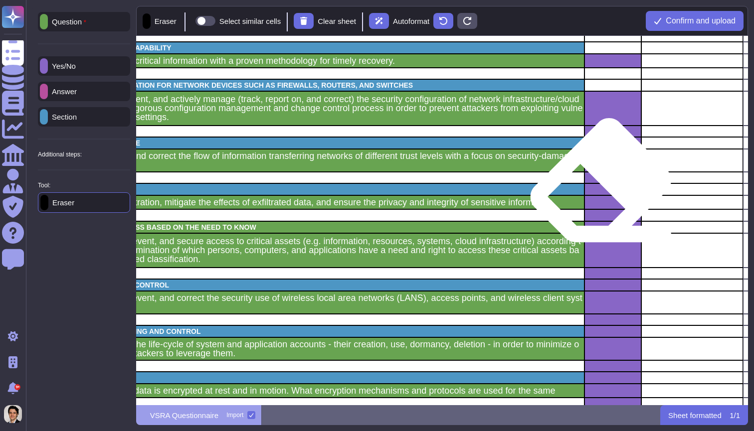
scroll to position [456, 107]
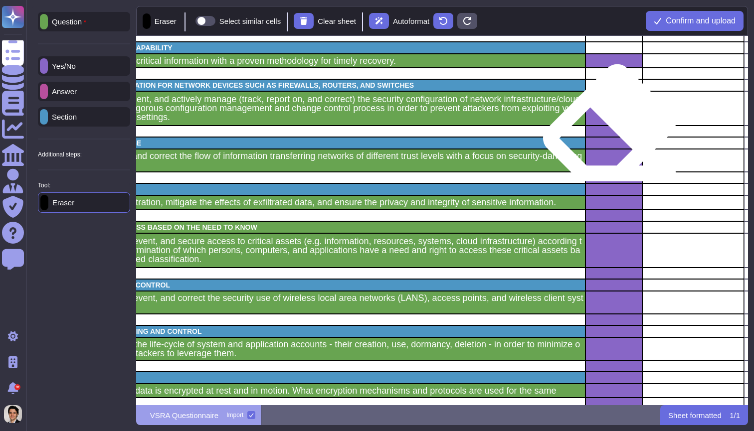
click at [609, 132] on div "grid" at bounding box center [613, 131] width 57 height 11
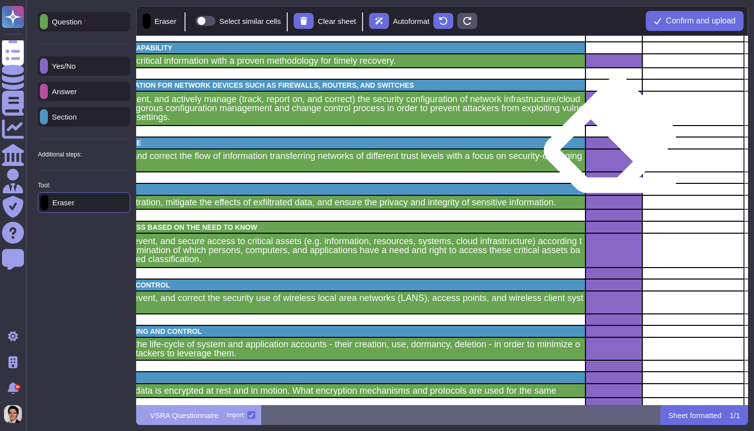
click at [610, 144] on div "grid" at bounding box center [613, 143] width 57 height 12
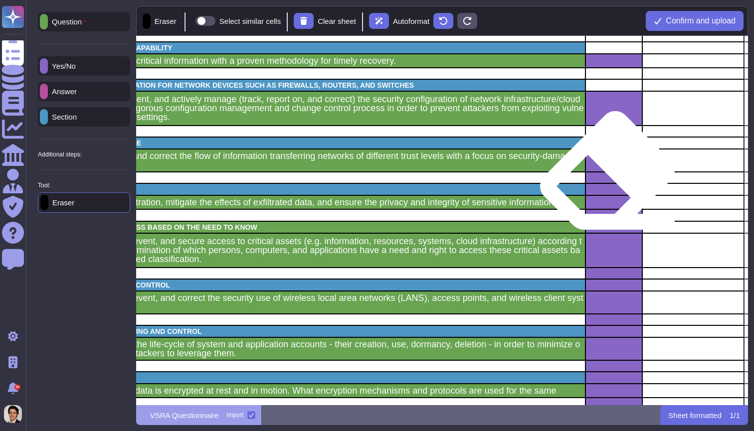
click at [607, 180] on div "grid" at bounding box center [613, 177] width 57 height 11
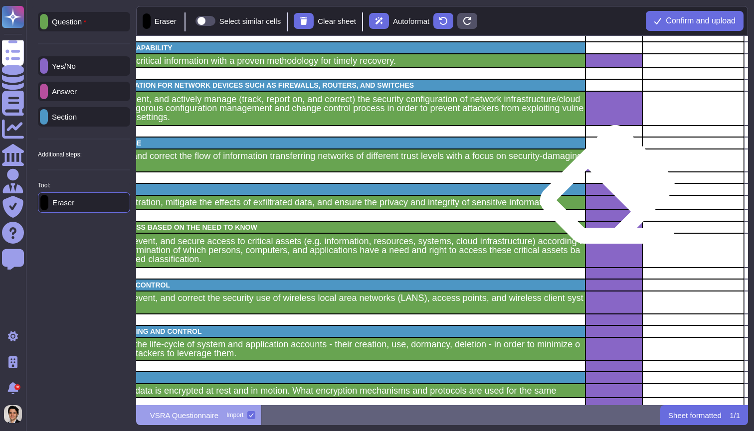
click at [607, 193] on div "grid" at bounding box center [613, 190] width 57 height 12
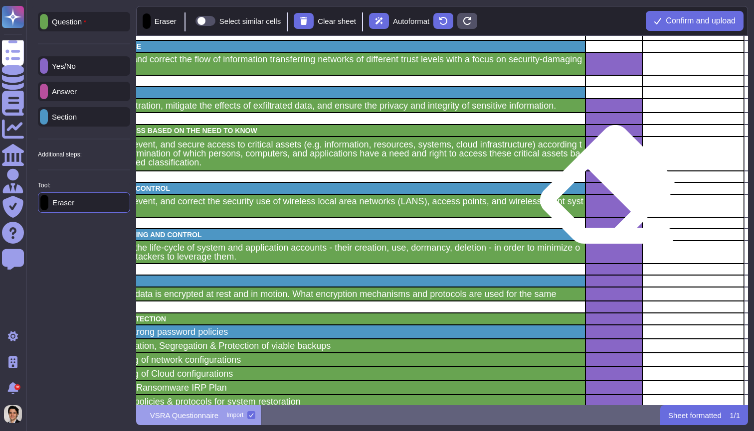
scroll to position [562, 107]
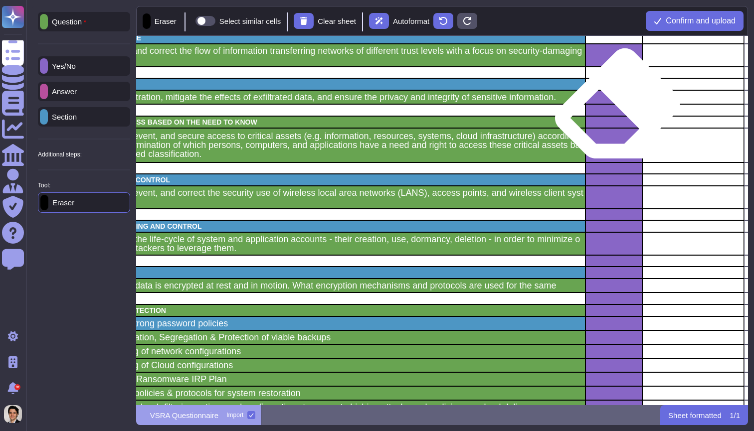
click at [617, 112] on div "grid" at bounding box center [613, 109] width 57 height 11
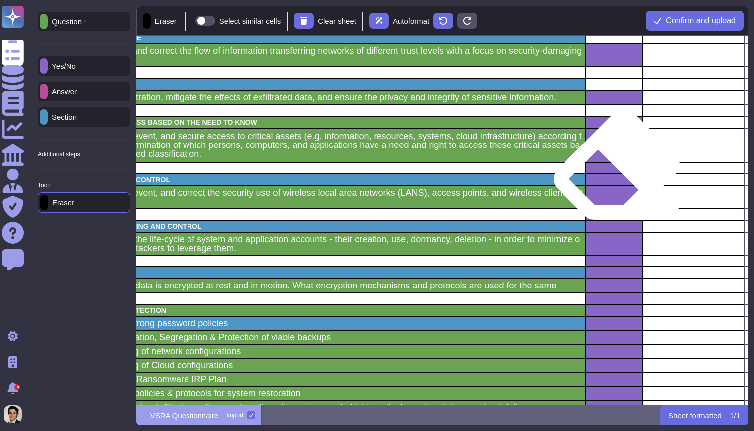
click at [616, 173] on div "grid" at bounding box center [613, 168] width 57 height 11
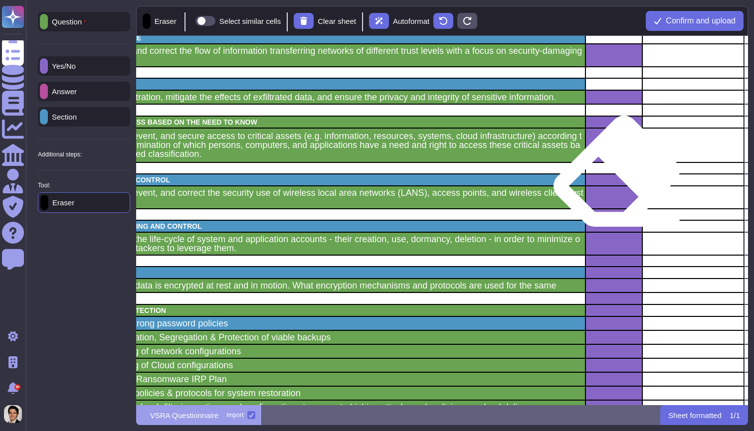
click at [616, 180] on div "grid" at bounding box center [613, 180] width 57 height 12
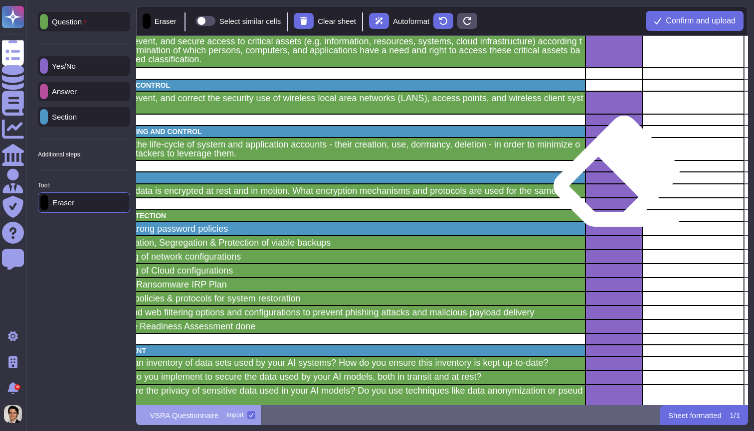
scroll to position [658, 107]
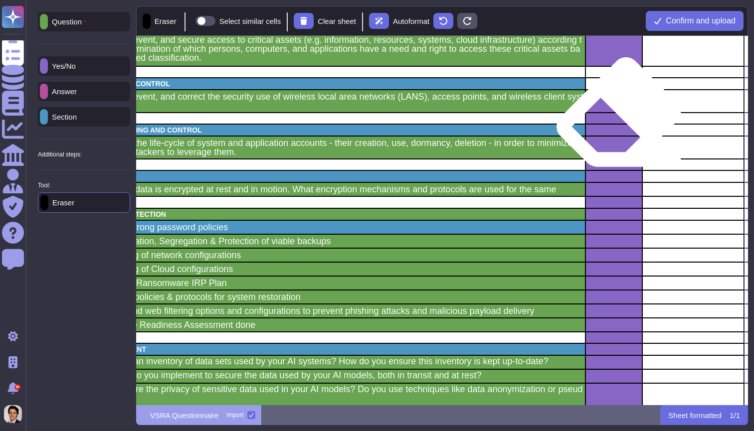
click at [618, 121] on div "grid" at bounding box center [613, 118] width 57 height 11
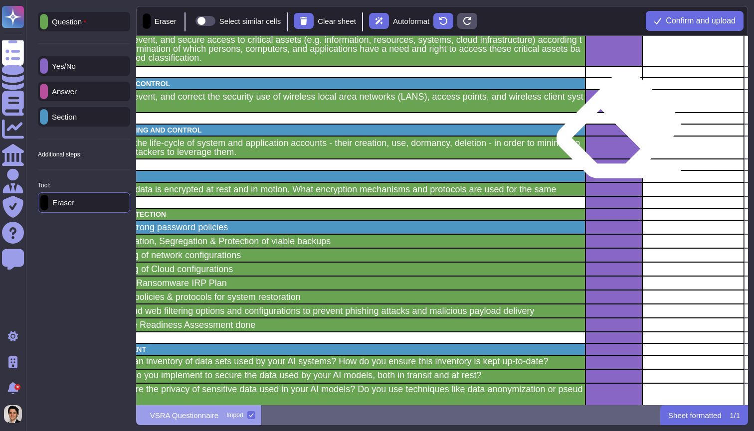
click at [618, 132] on div "grid" at bounding box center [613, 130] width 57 height 12
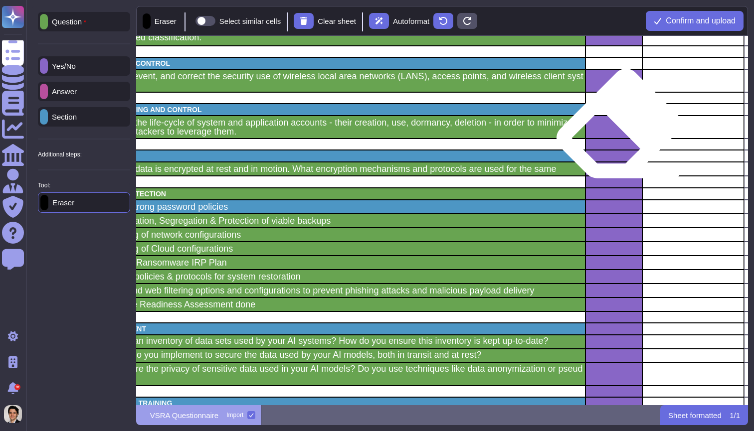
scroll to position [724, 107]
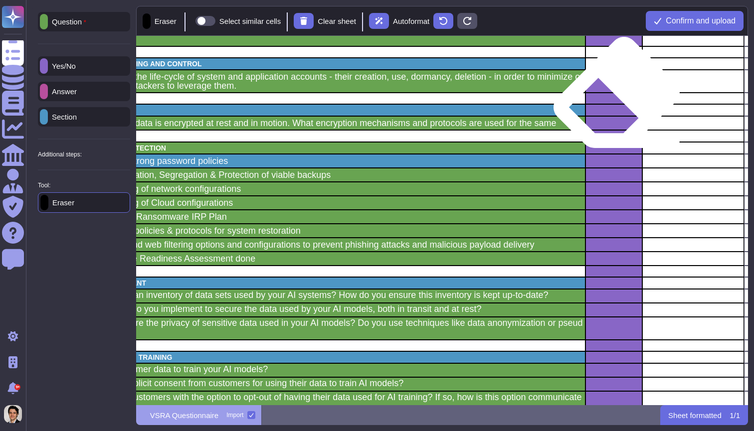
click at [616, 101] on div "grid" at bounding box center [613, 98] width 57 height 11
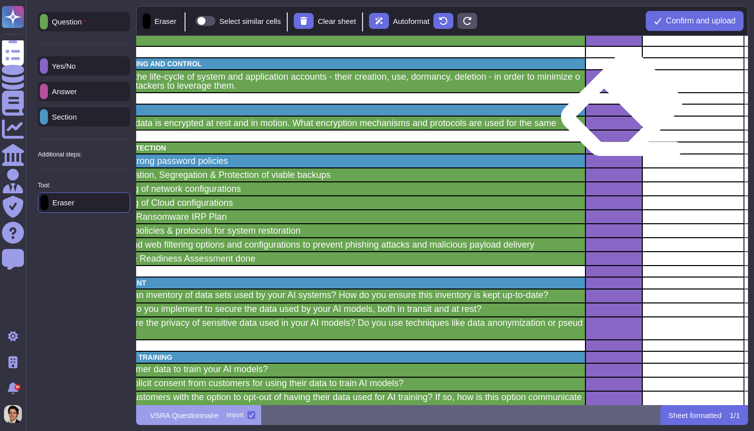
click at [621, 111] on div "grid" at bounding box center [613, 110] width 57 height 12
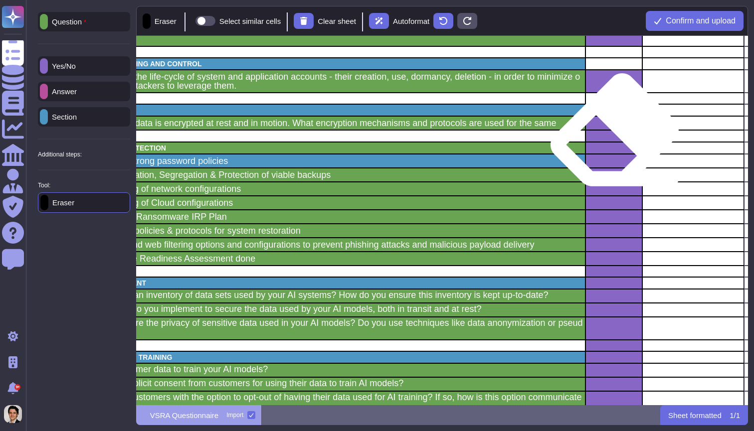
click at [614, 139] on div "grid" at bounding box center [613, 135] width 57 height 11
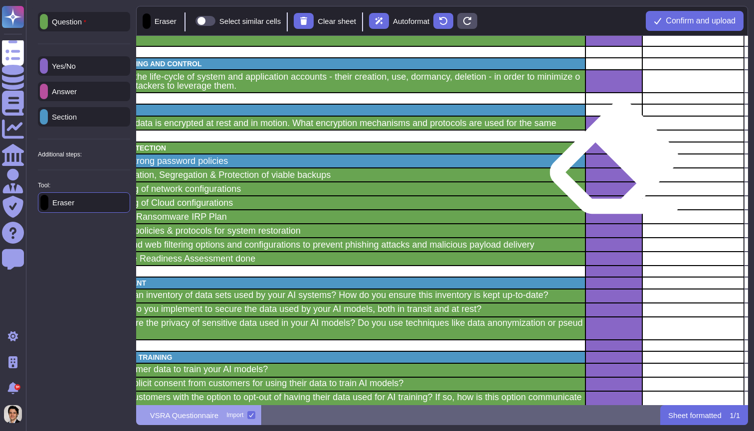
click at [614, 166] on div "grid" at bounding box center [613, 161] width 57 height 14
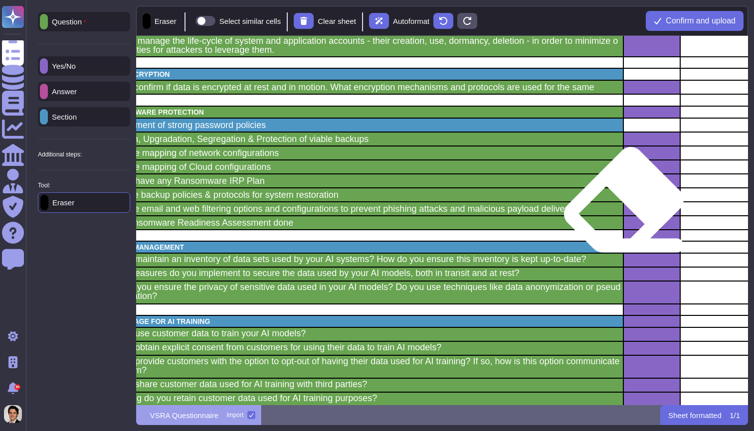
scroll to position [791, 70]
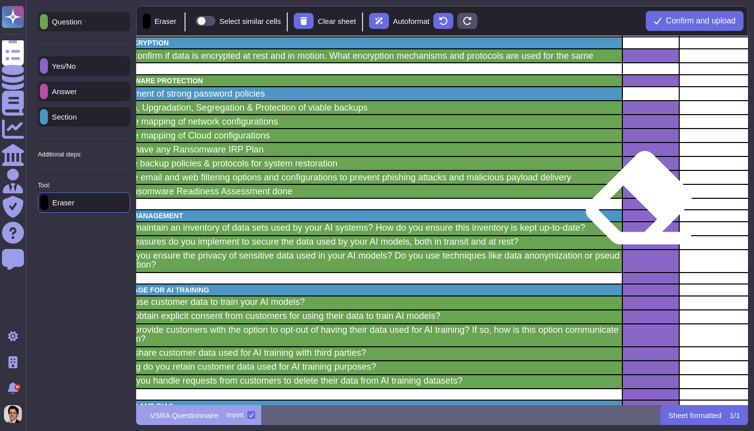
click at [638, 206] on div "grid" at bounding box center [650, 203] width 57 height 11
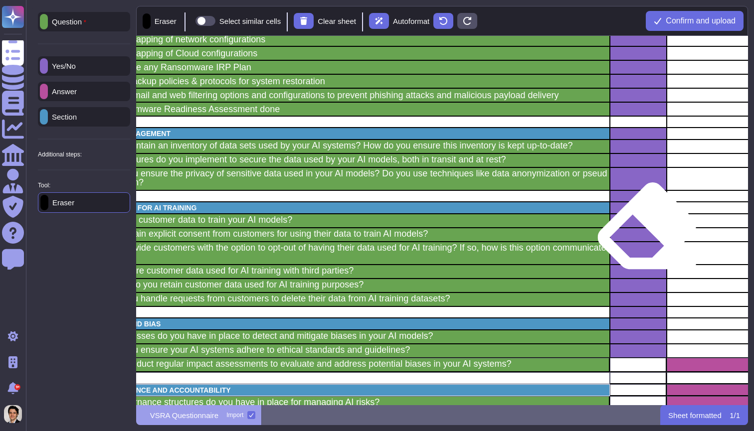
scroll to position [874, 86]
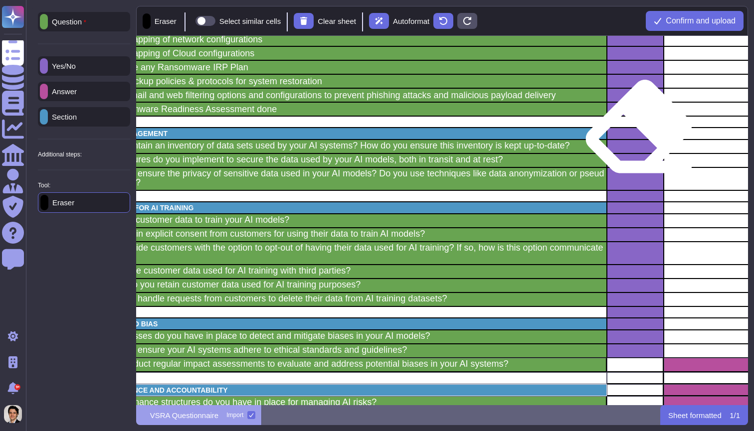
click at [636, 135] on div "grid" at bounding box center [635, 134] width 57 height 12
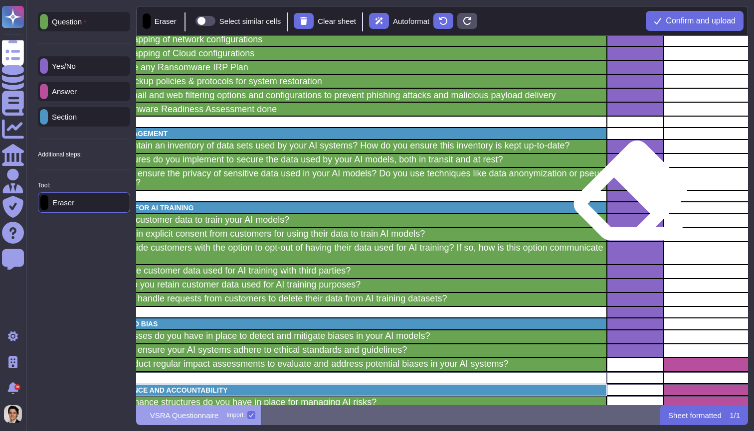
click at [630, 199] on div "grid" at bounding box center [635, 195] width 57 height 11
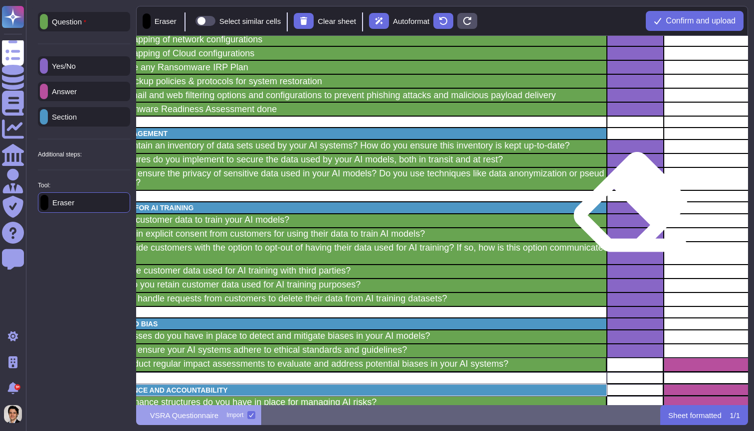
click at [630, 210] on div "grid" at bounding box center [635, 208] width 57 height 12
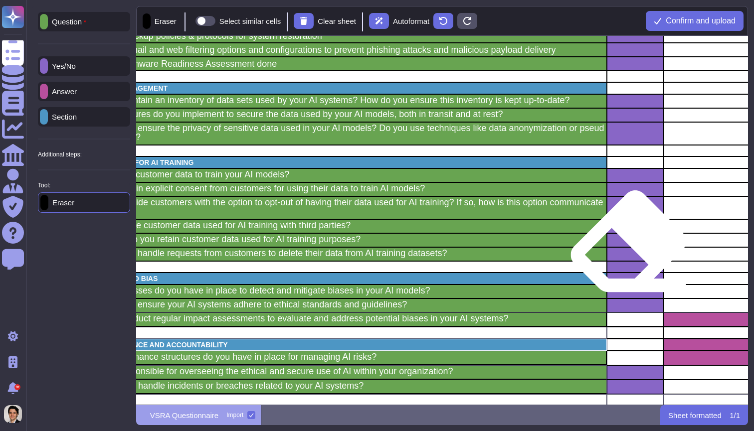
scroll to position [919, 86]
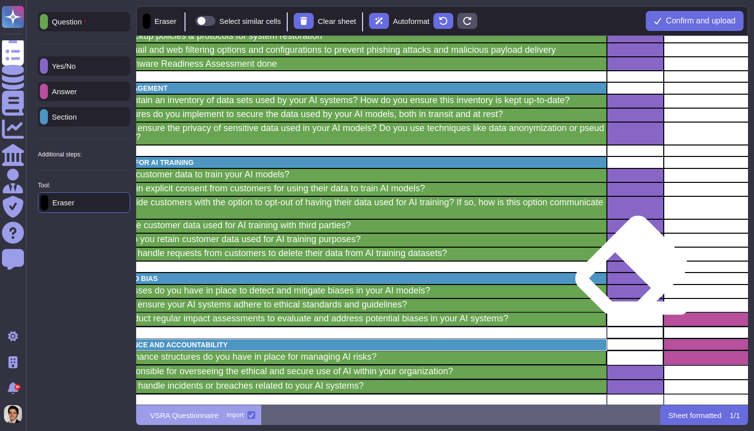
click at [631, 274] on div "grid" at bounding box center [635, 279] width 57 height 12
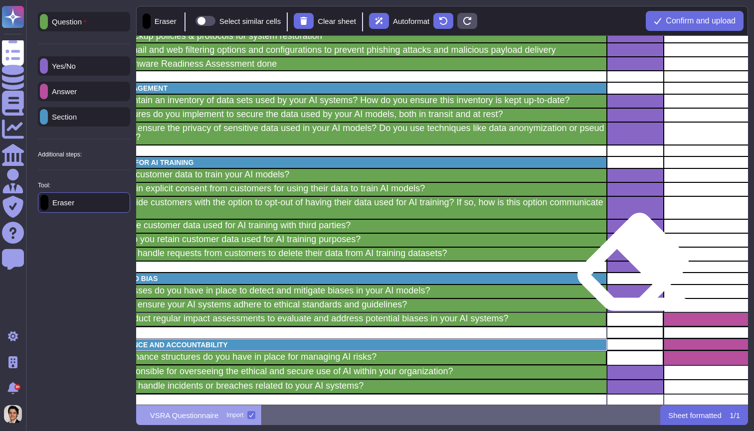
click at [632, 270] on div "grid" at bounding box center [635, 266] width 57 height 11
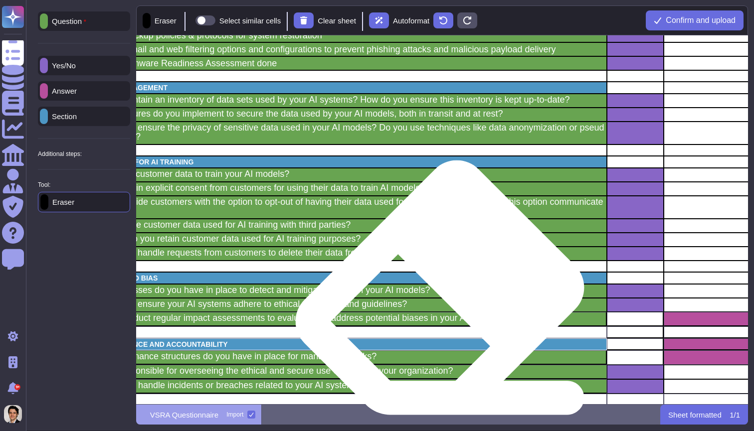
scroll to position [0, 0]
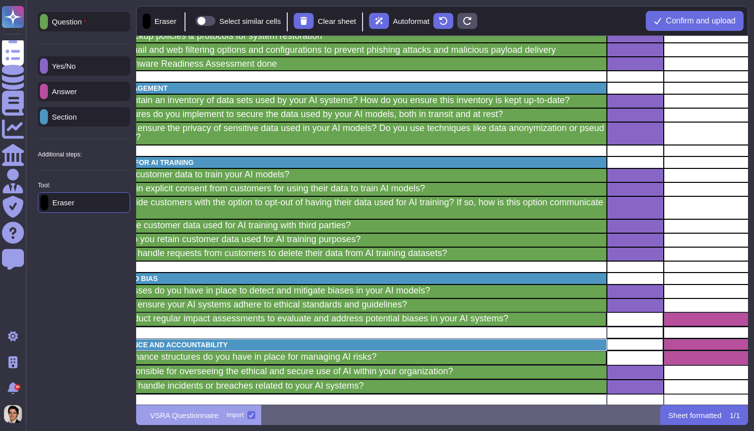
click at [92, 70] on div "Yes/No" at bounding box center [84, 65] width 92 height 19
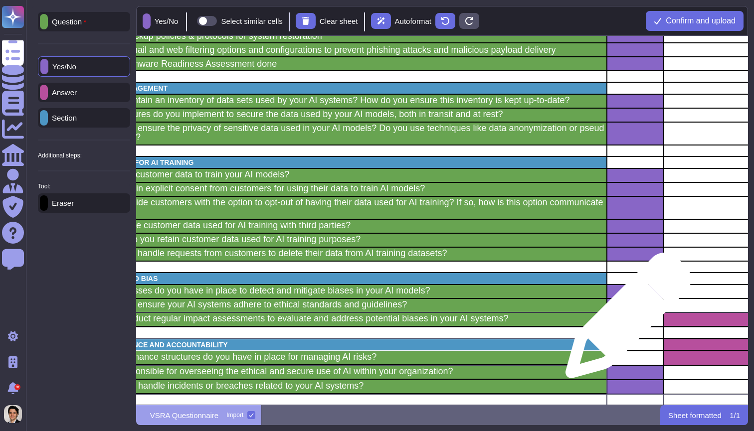
click at [624, 321] on div "grid" at bounding box center [635, 320] width 57 height 14
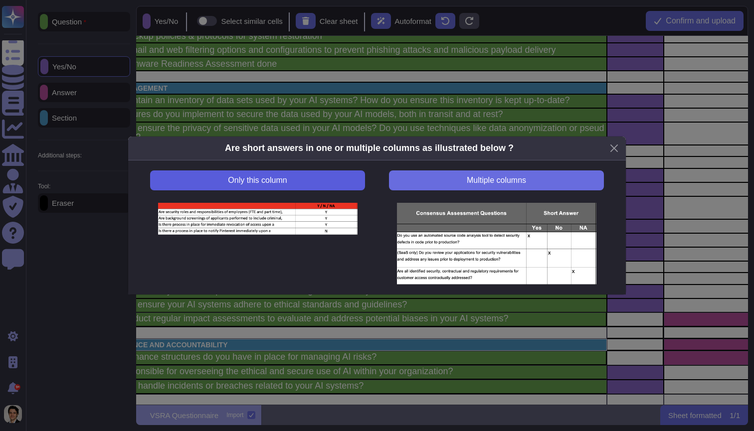
click at [346, 180] on button "Only this column" at bounding box center [257, 181] width 215 height 20
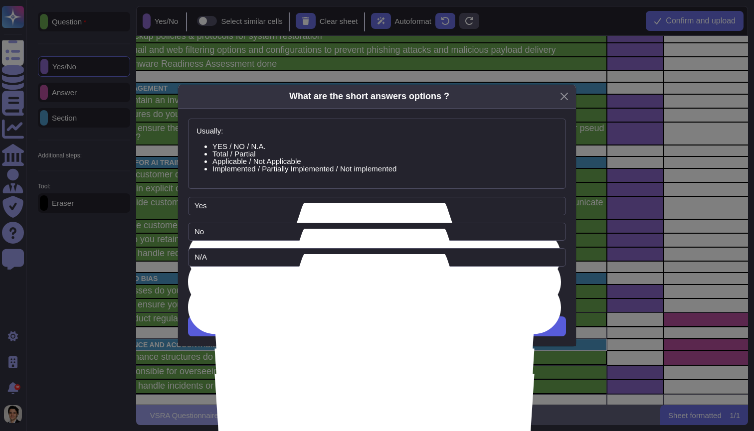
click at [459, 331] on button "Next" at bounding box center [377, 327] width 378 height 20
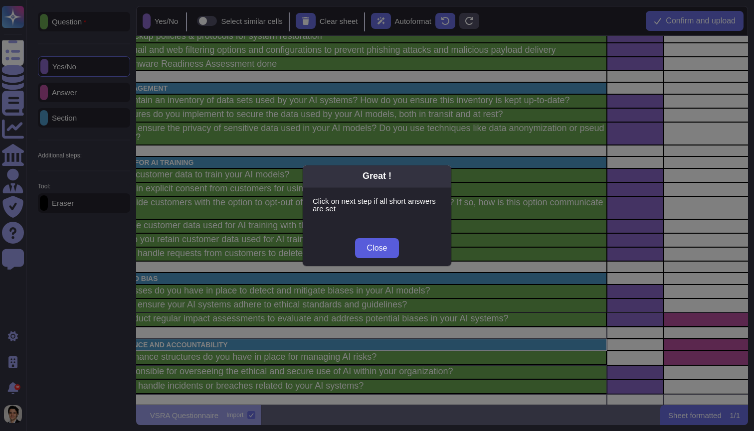
click at [391, 247] on button "Close" at bounding box center [377, 248] width 44 height 20
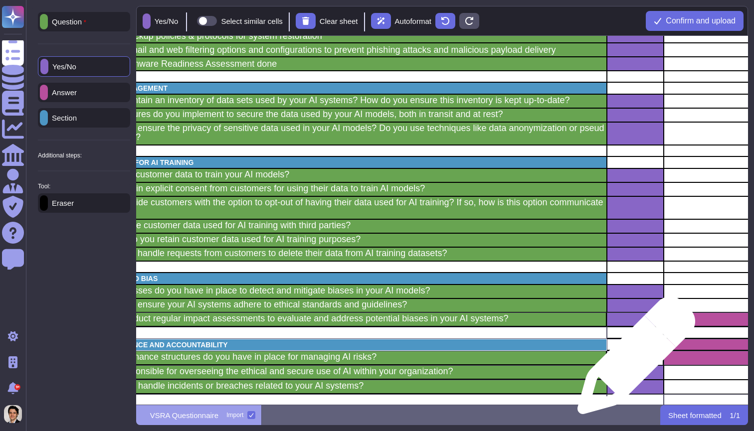
click at [632, 361] on div "grid" at bounding box center [635, 358] width 57 height 14
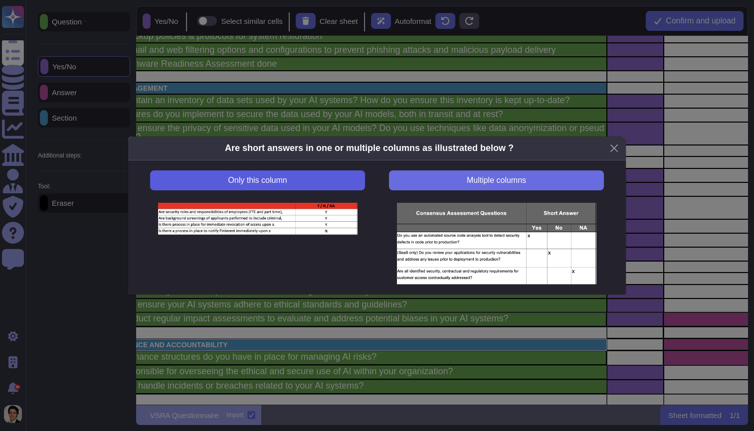
click at [329, 174] on button "Only this column" at bounding box center [257, 181] width 215 height 20
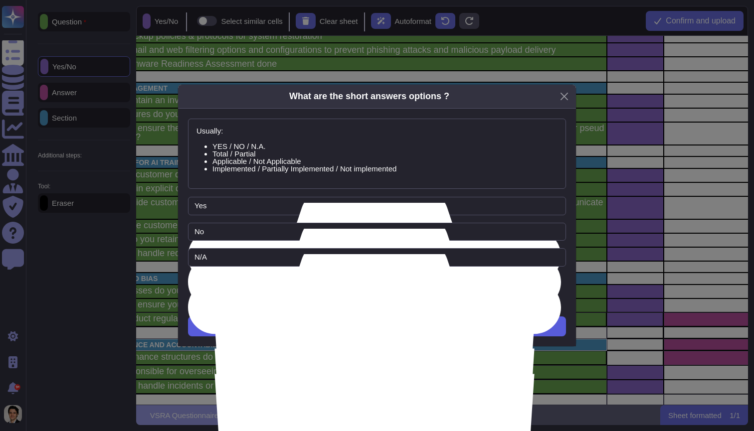
click at [407, 333] on button "Next" at bounding box center [377, 327] width 378 height 20
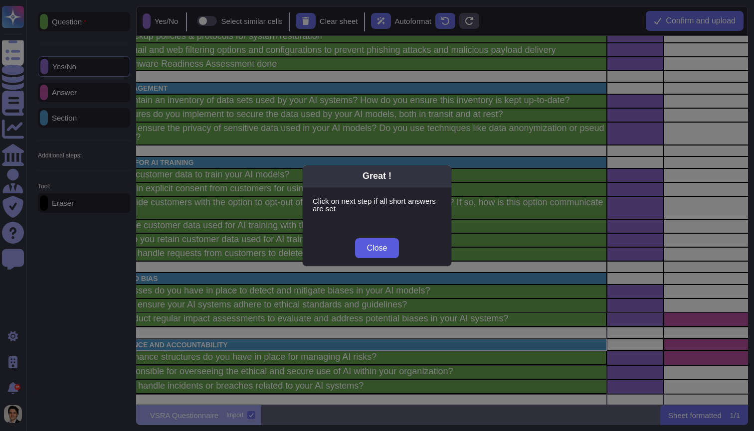
click at [377, 251] on span "Close" at bounding box center [377, 248] width 20 height 8
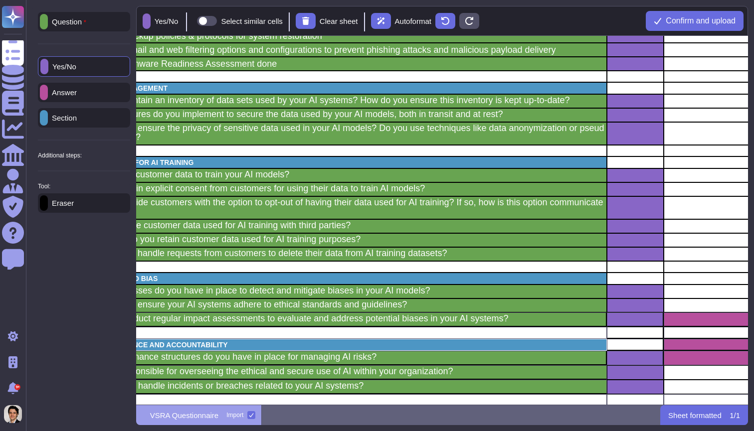
click at [77, 95] on p "Answer" at bounding box center [62, 92] width 29 height 7
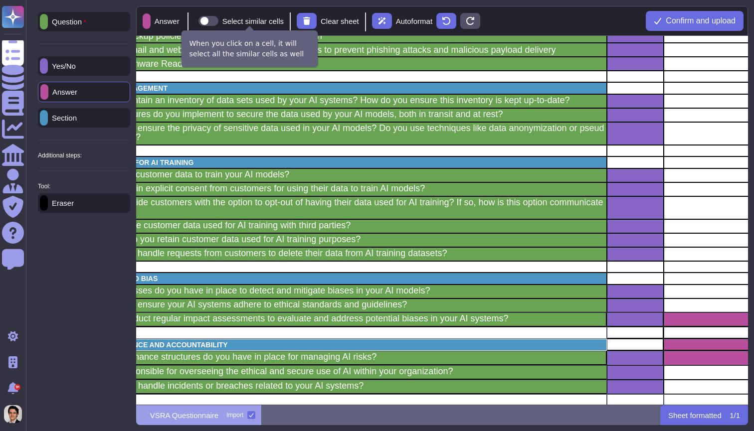
click at [218, 22] on span at bounding box center [208, 21] width 20 height 10
click at [194, 21] on input "Select similar cells" at bounding box center [194, 21] width 0 height 0
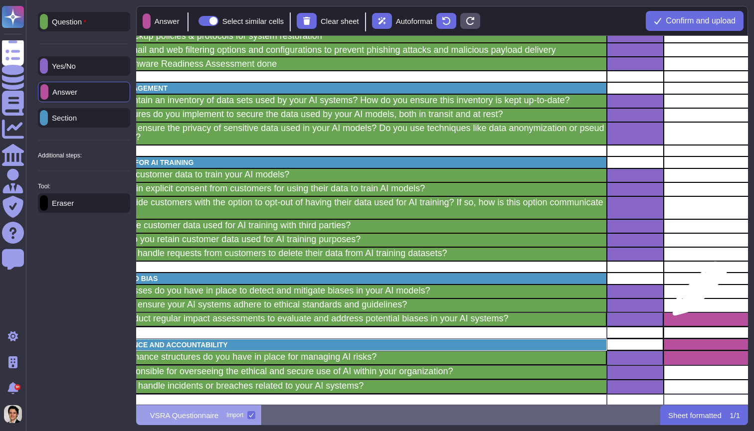
click at [696, 294] on div "grid" at bounding box center [715, 292] width 102 height 14
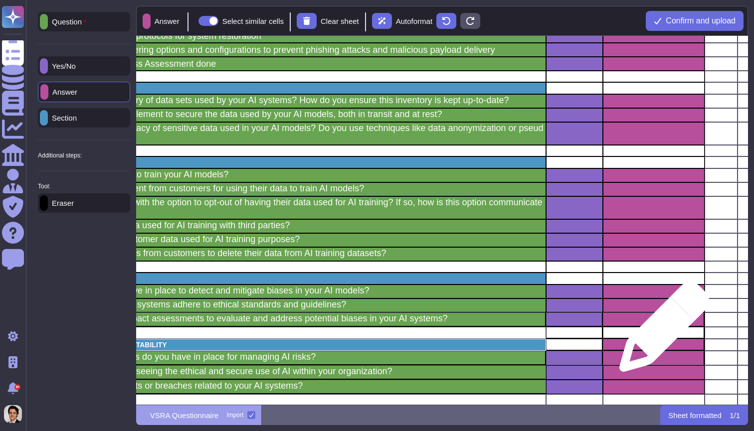
scroll to position [919, 147]
click at [649, 345] on div "grid" at bounding box center [654, 345] width 102 height 12
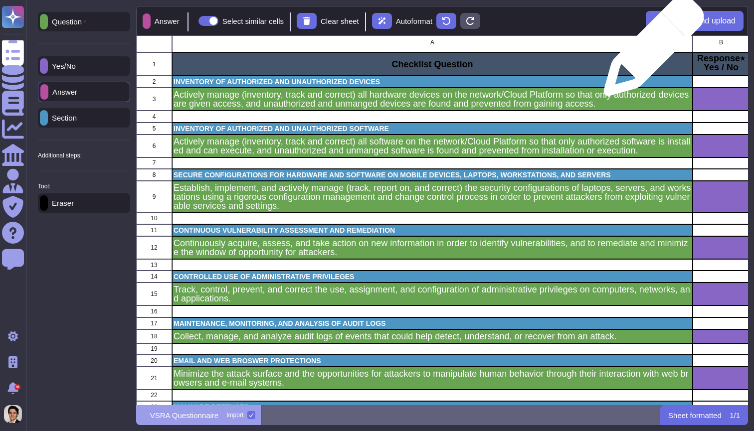
scroll to position [3, 0]
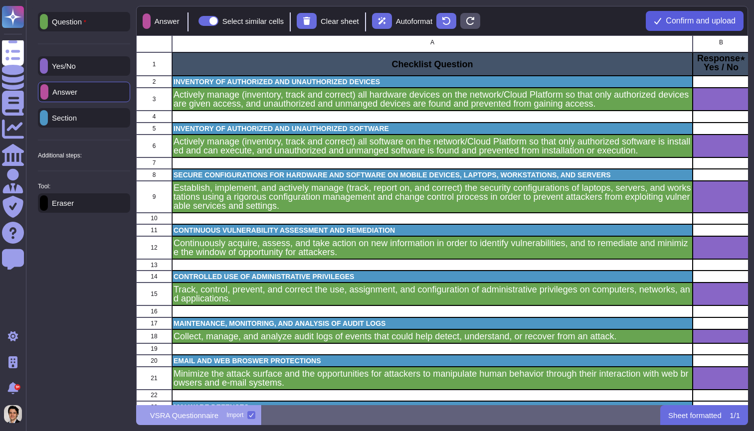
click at [681, 24] on span "Confirm and upload" at bounding box center [701, 21] width 70 height 8
